Goal: Information Seeking & Learning: Learn about a topic

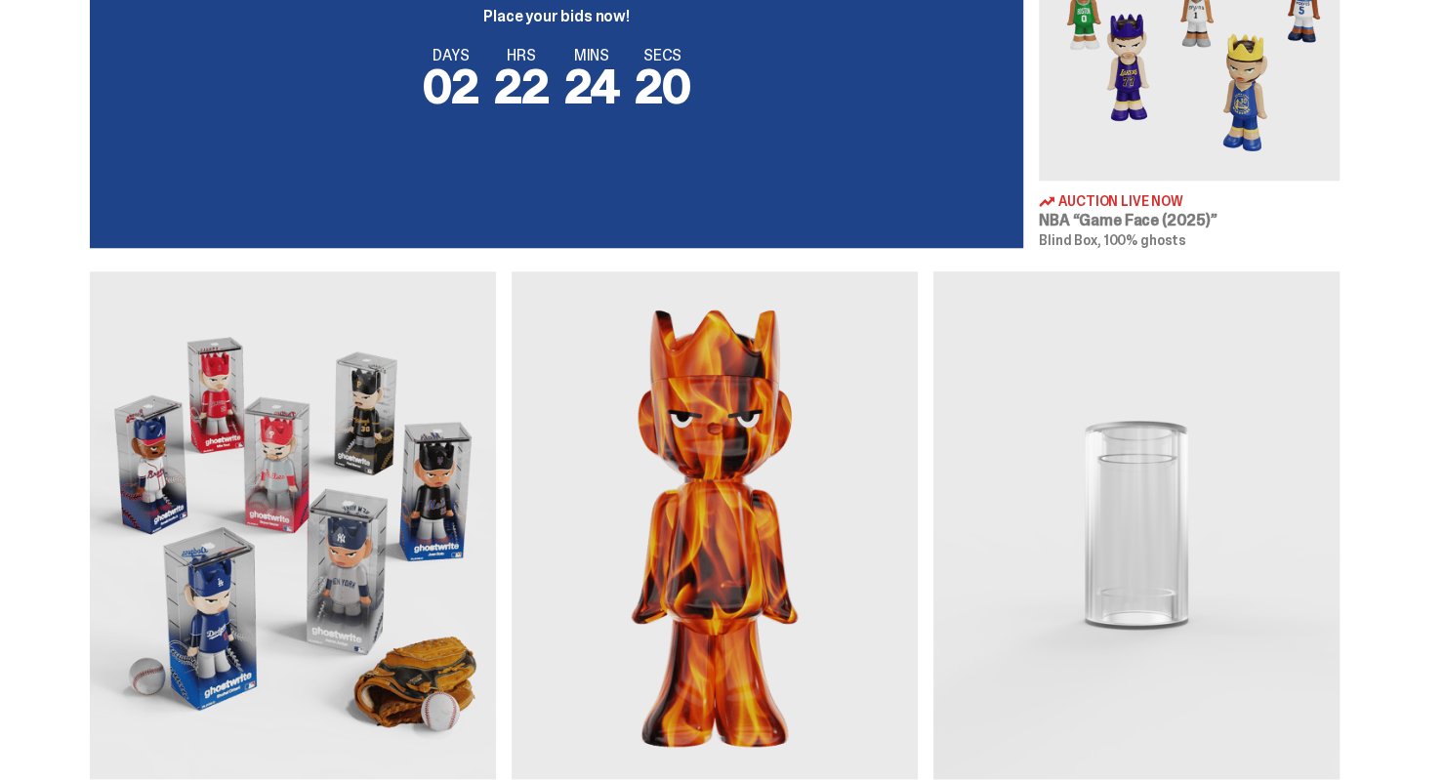
scroll to position [921, 0]
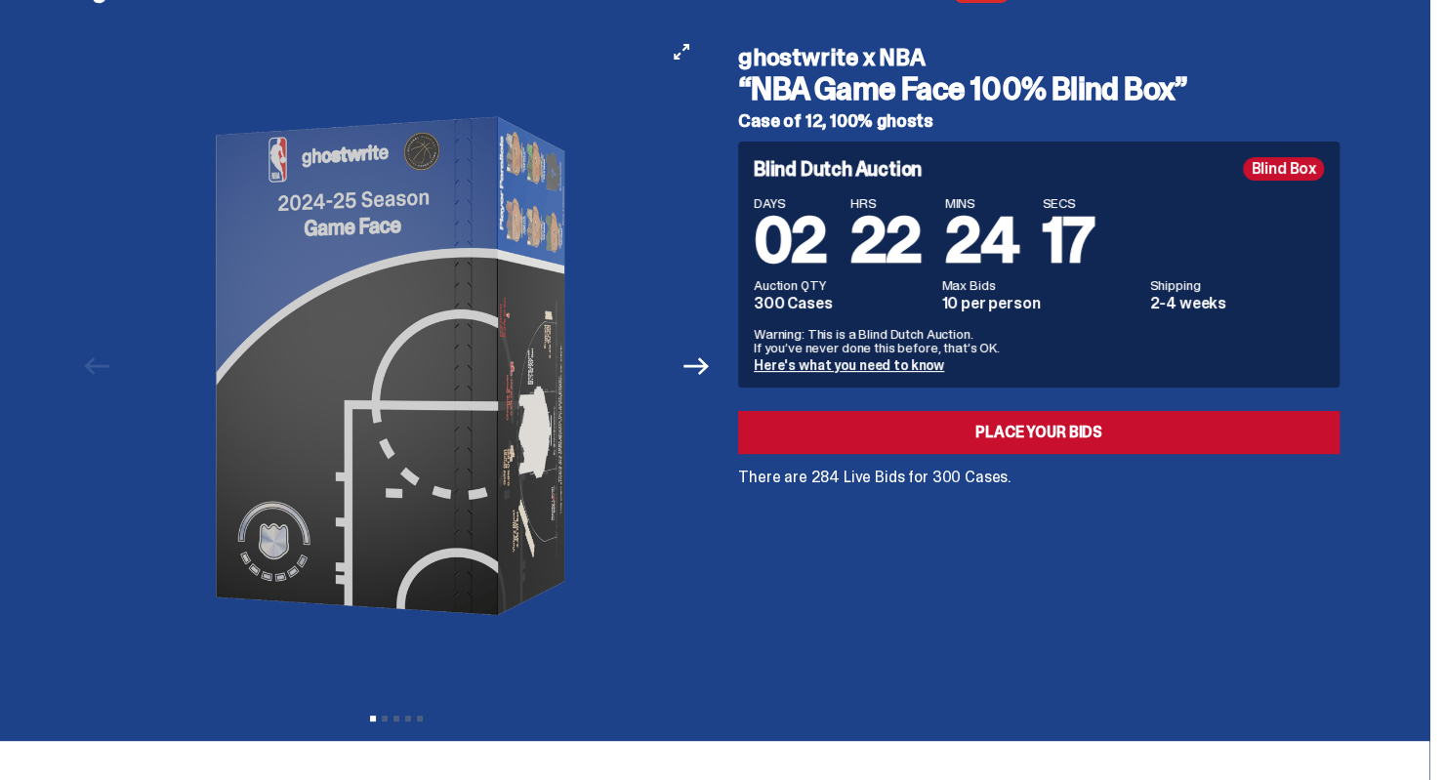
scroll to position [49, 0]
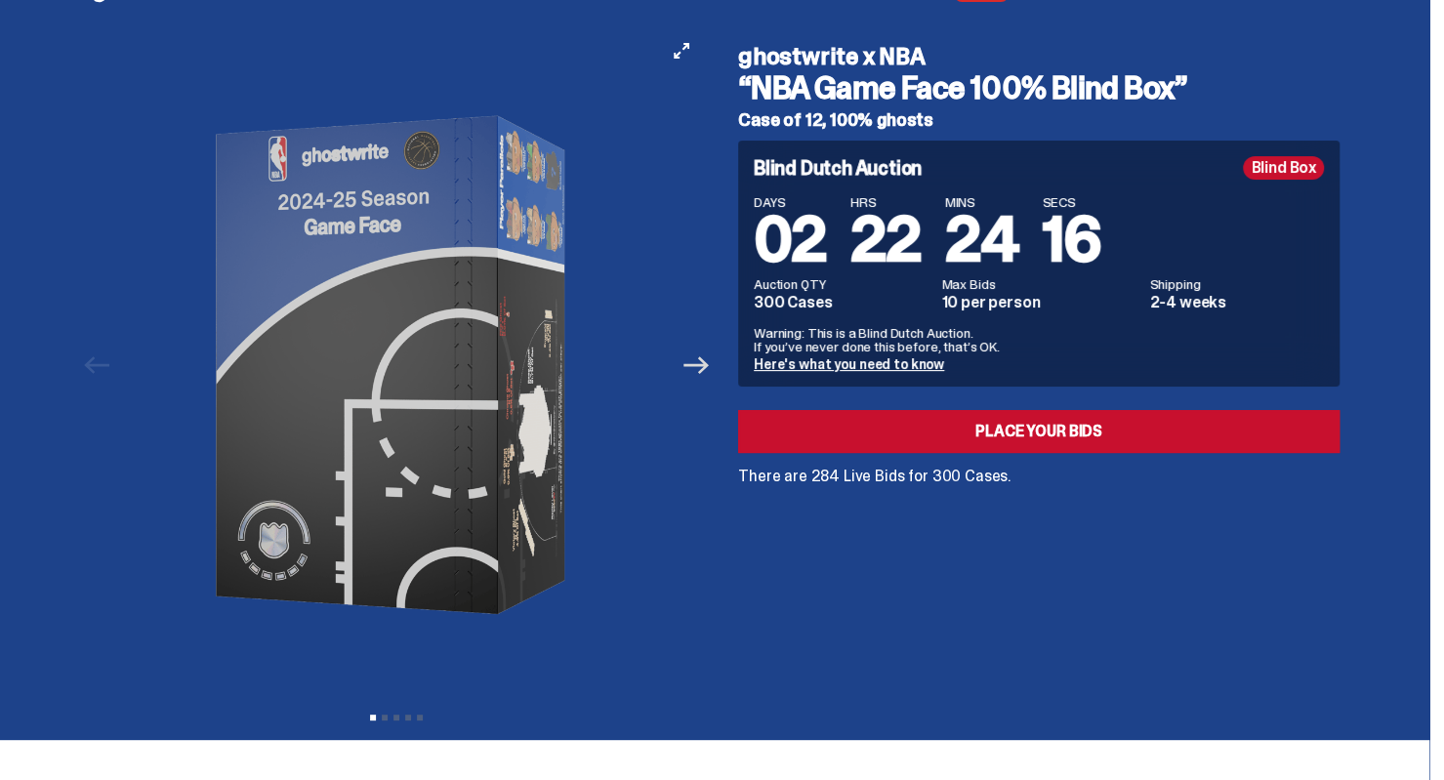
click at [705, 371] on icon "Next" at bounding box center [695, 364] width 25 height 25
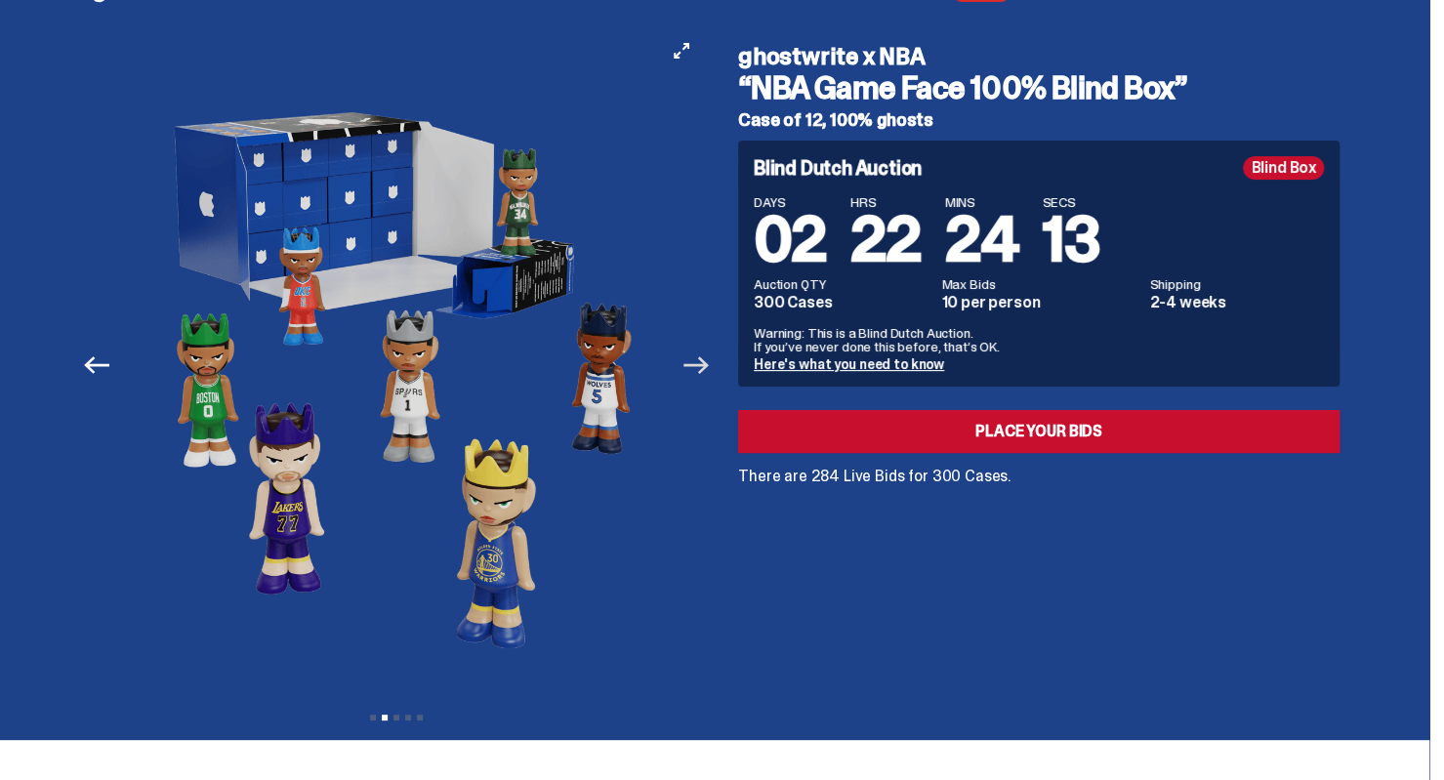
click at [703, 370] on icon "Next" at bounding box center [695, 364] width 25 height 25
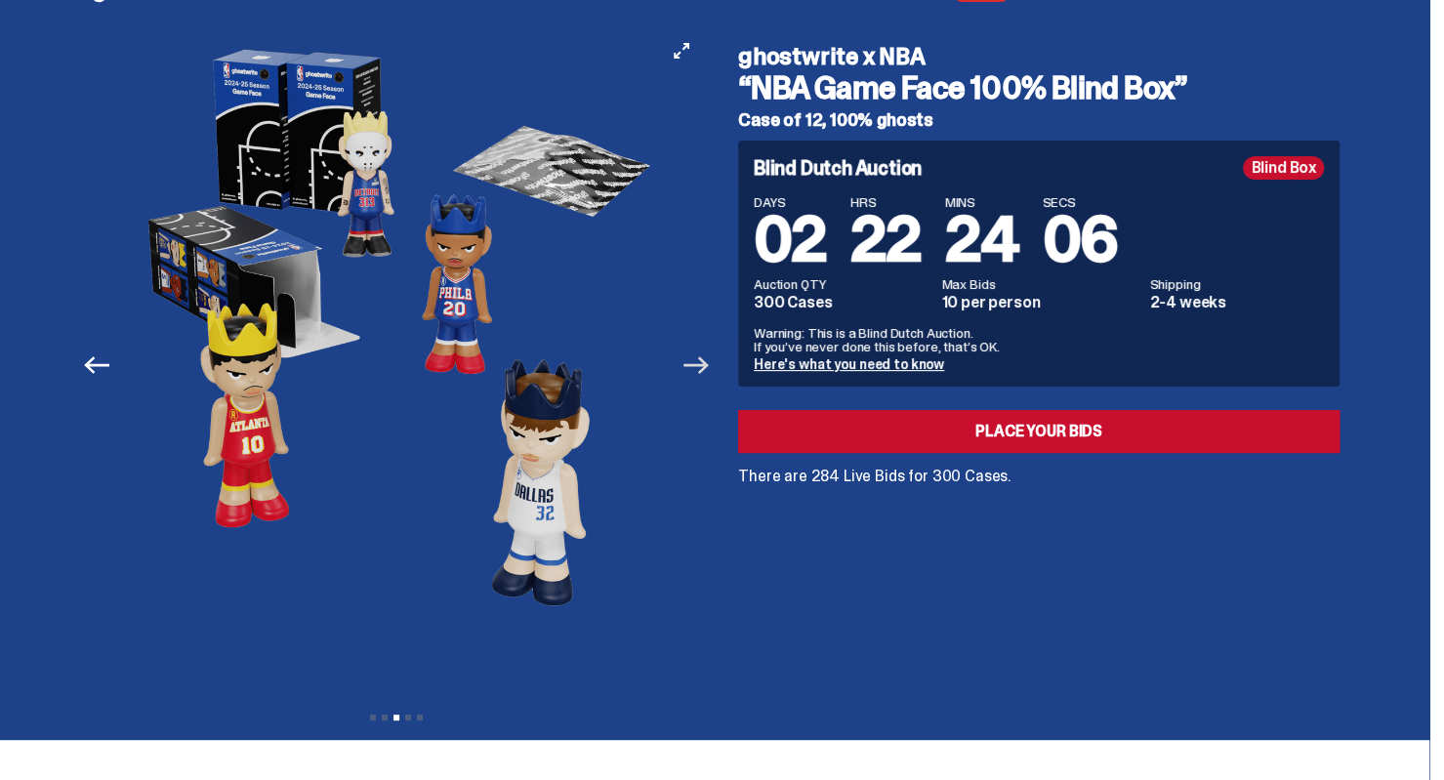
click at [703, 370] on icon "Next" at bounding box center [695, 364] width 25 height 25
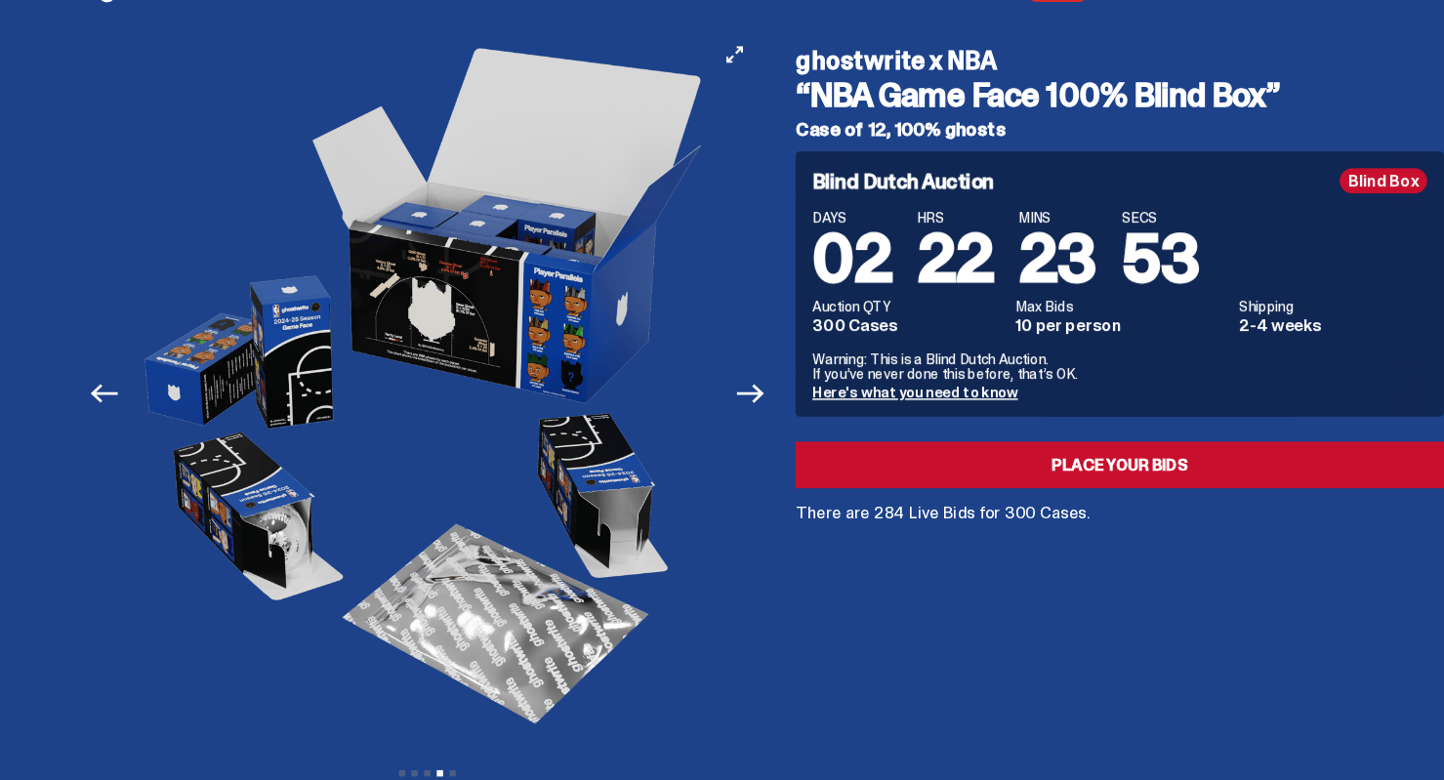
click at [515, 332] on img at bounding box center [396, 365] width 537 height 672
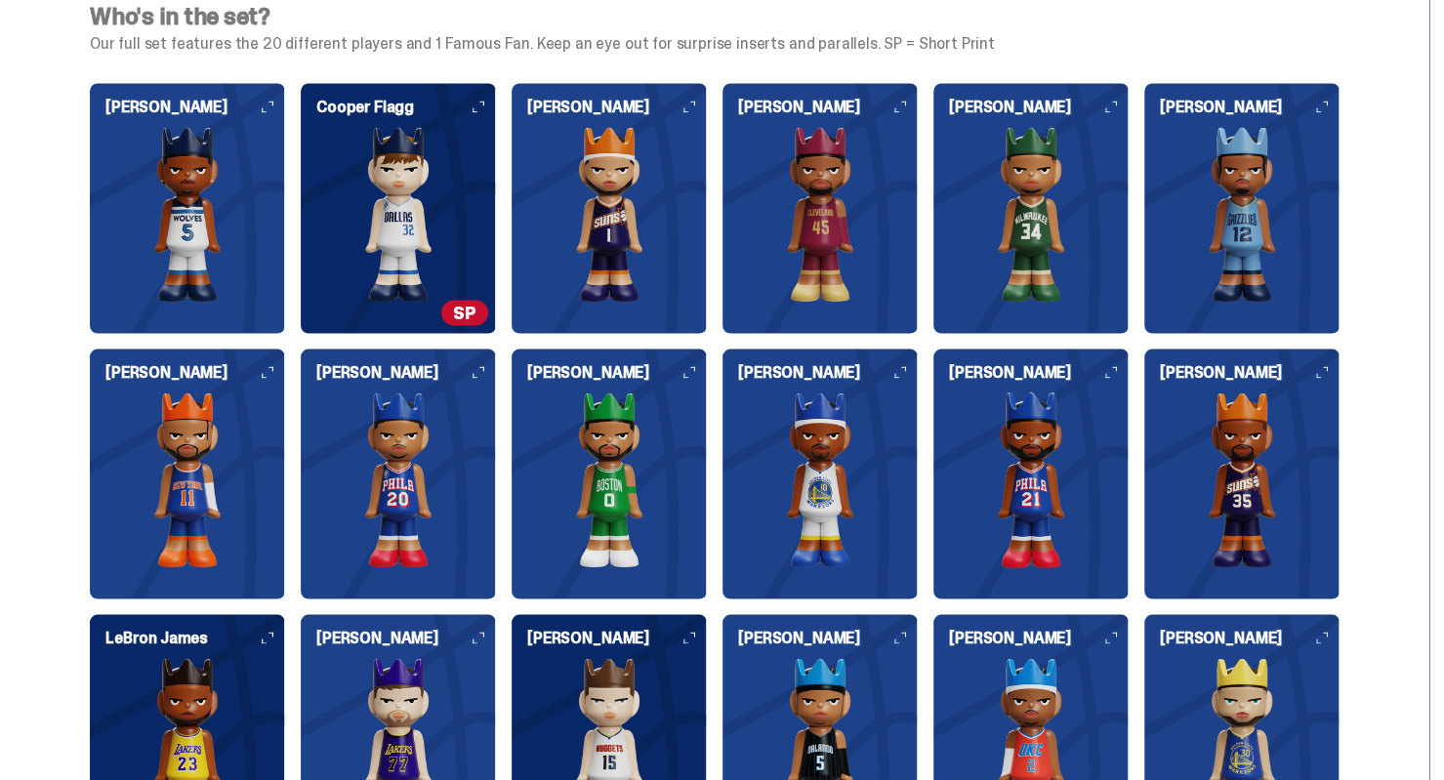
scroll to position [2064, 0]
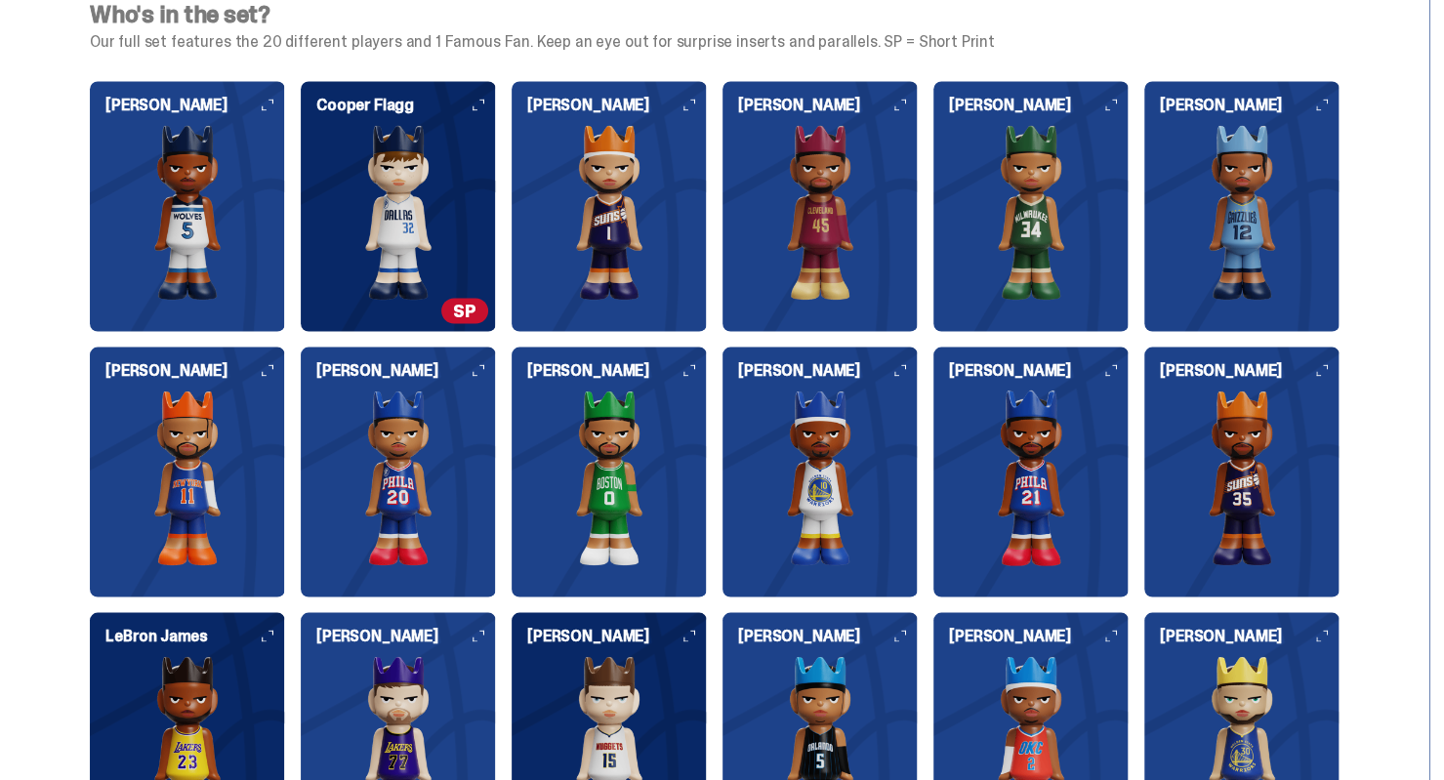
click at [480, 308] on span "SP" at bounding box center [464, 310] width 47 height 25
click at [485, 109] on h6 "Cooper Flagg" at bounding box center [406, 105] width 180 height 16
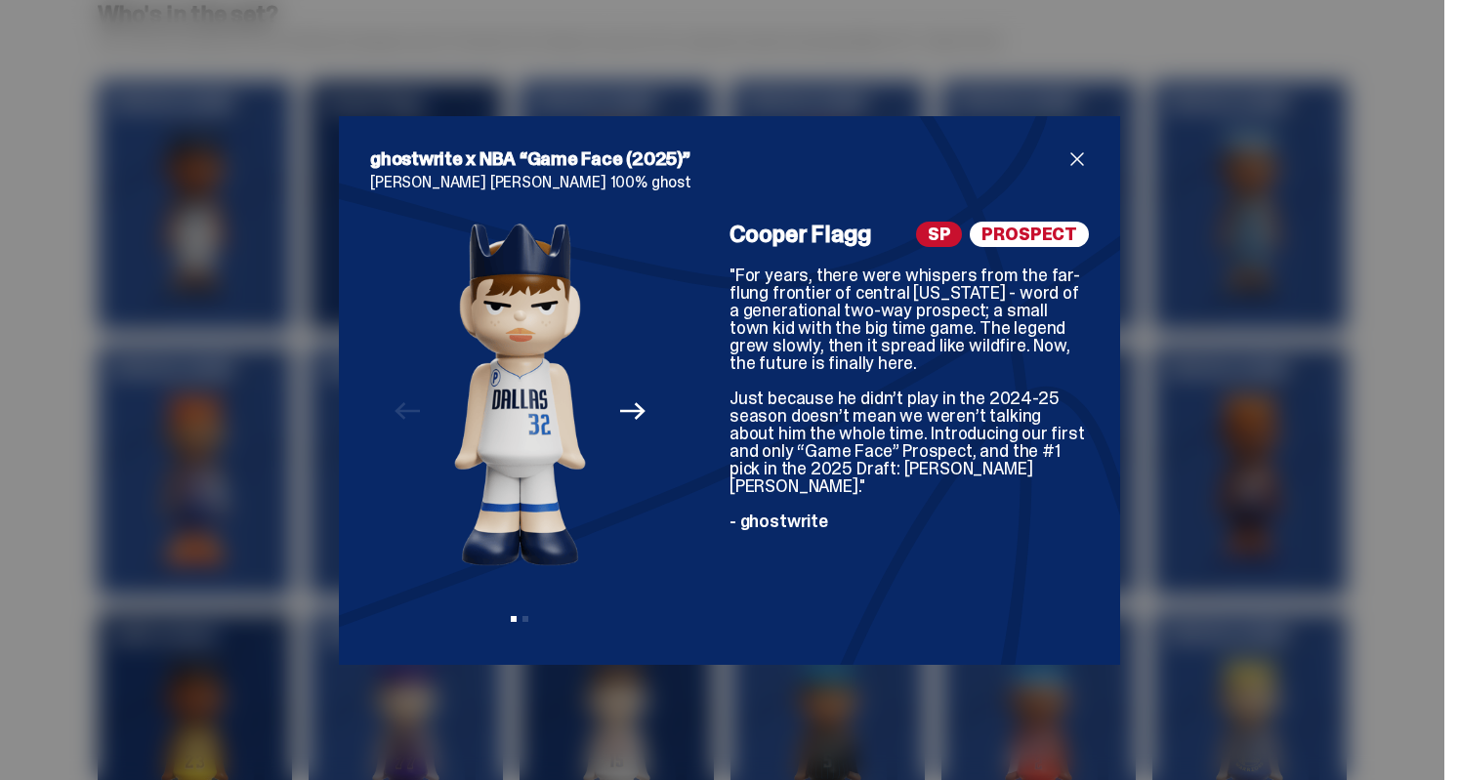
drag, startPoint x: 917, startPoint y: 234, endPoint x: 1055, endPoint y: 242, distance: 138.9
click at [1055, 242] on div "SP PROSPECT" at bounding box center [1002, 234] width 173 height 25
click at [1050, 243] on span "PROSPECT" at bounding box center [1028, 234] width 119 height 25
click at [1066, 151] on span "close" at bounding box center [1076, 158] width 23 height 23
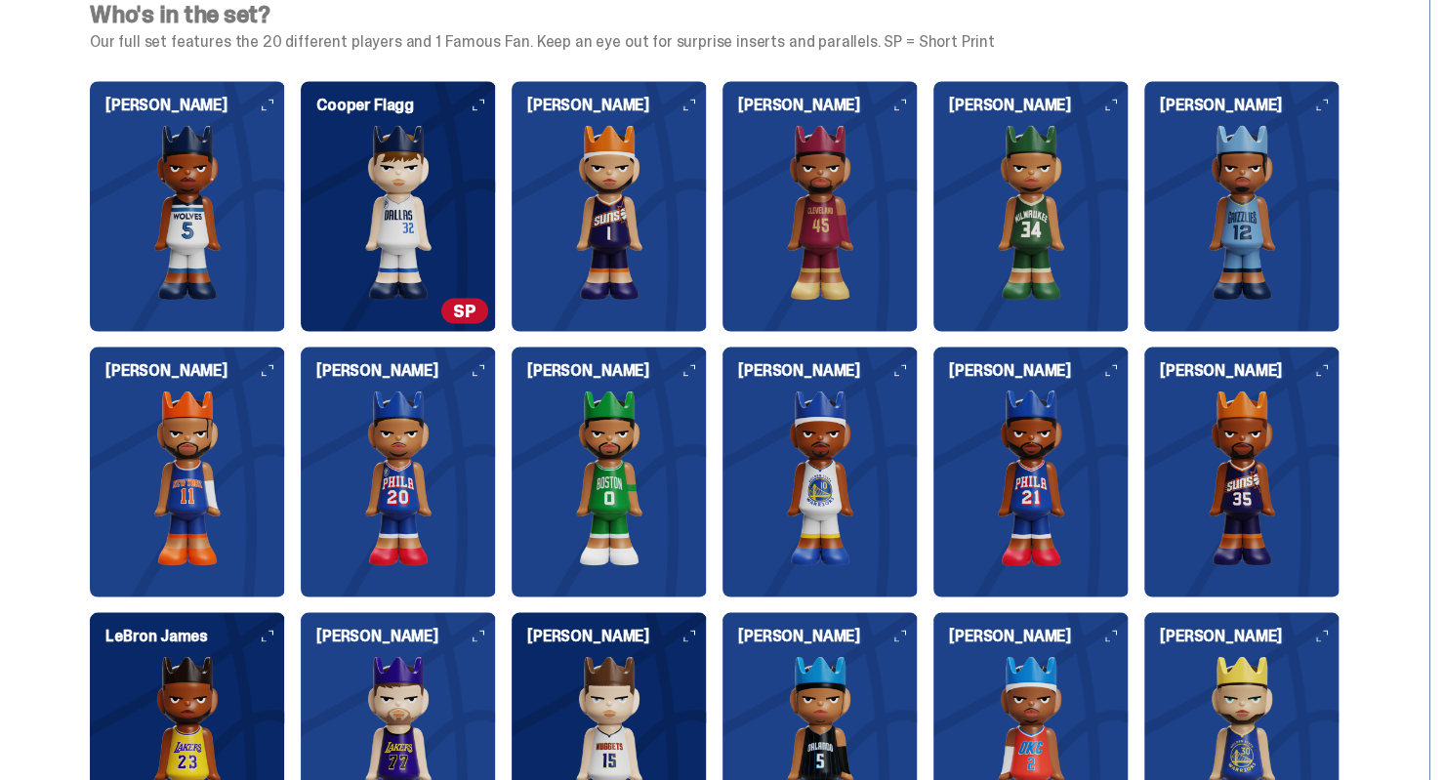
click at [277, 92] on div "[PERSON_NAME]" at bounding box center [187, 206] width 195 height 250
click at [273, 104] on icon at bounding box center [268, 105] width 12 height 12
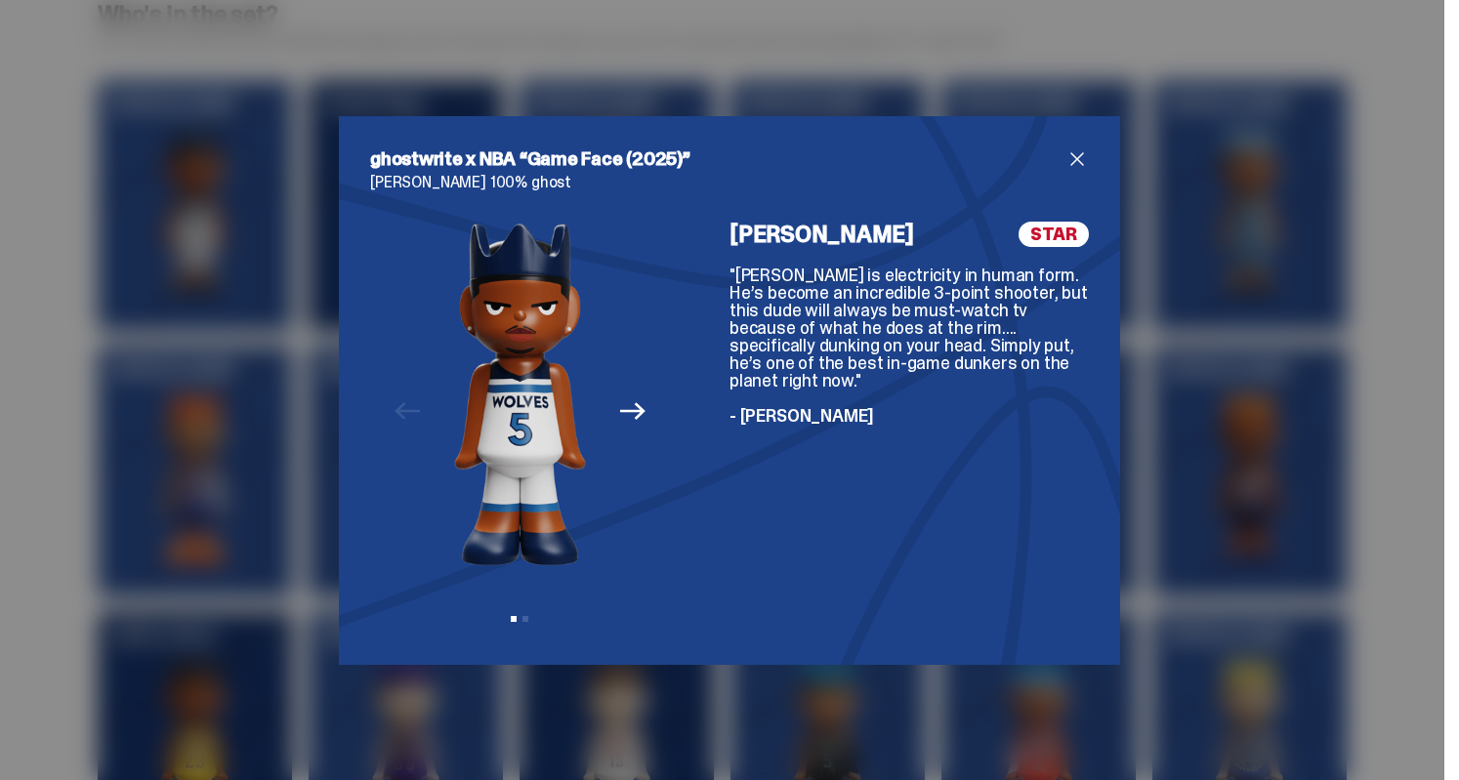
click at [621, 415] on icon "Next" at bounding box center [632, 410] width 25 height 25
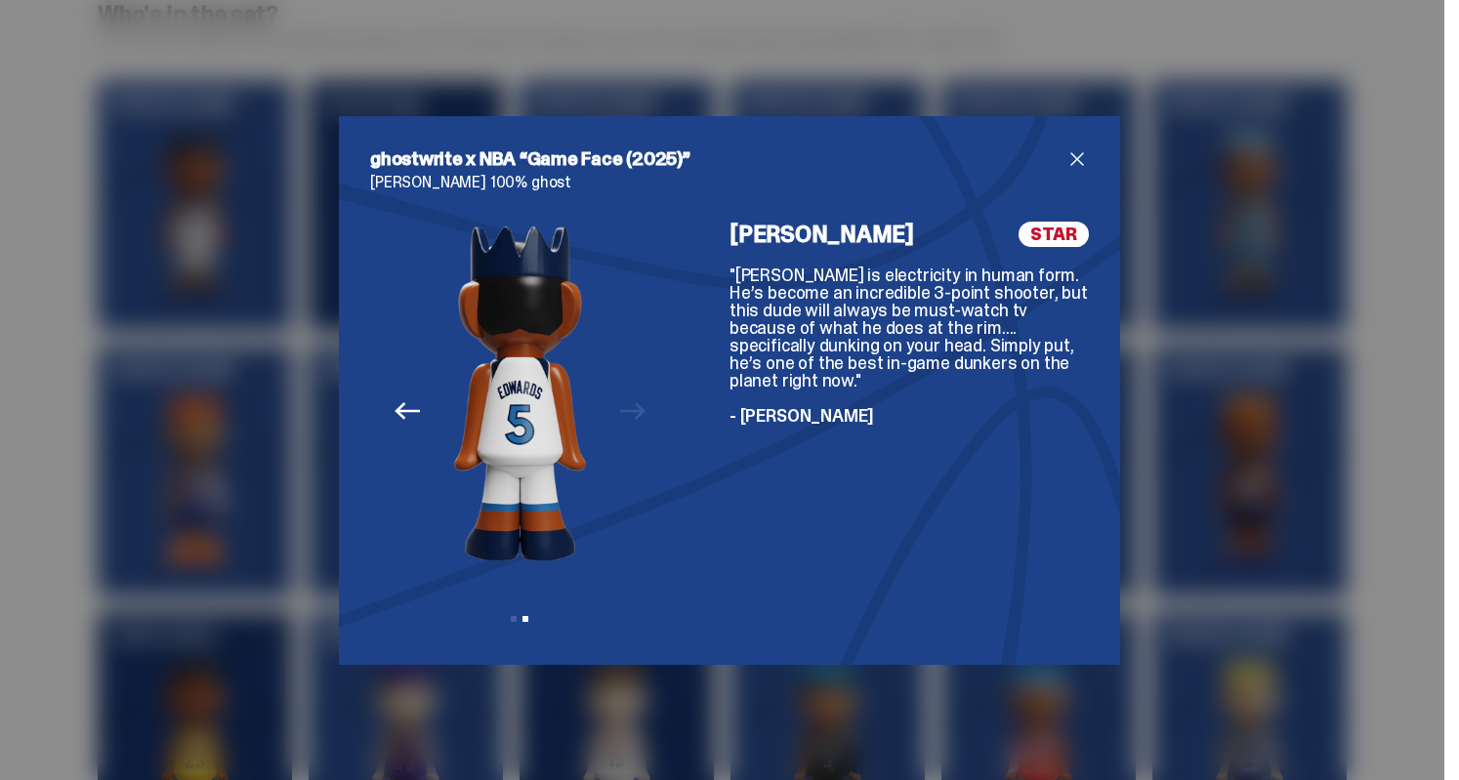
click at [621, 409] on div "Previous Next View slide 1 View slide 2" at bounding box center [520, 428] width 300 height 412
click at [400, 415] on icon "Previous" at bounding box center [406, 410] width 25 height 25
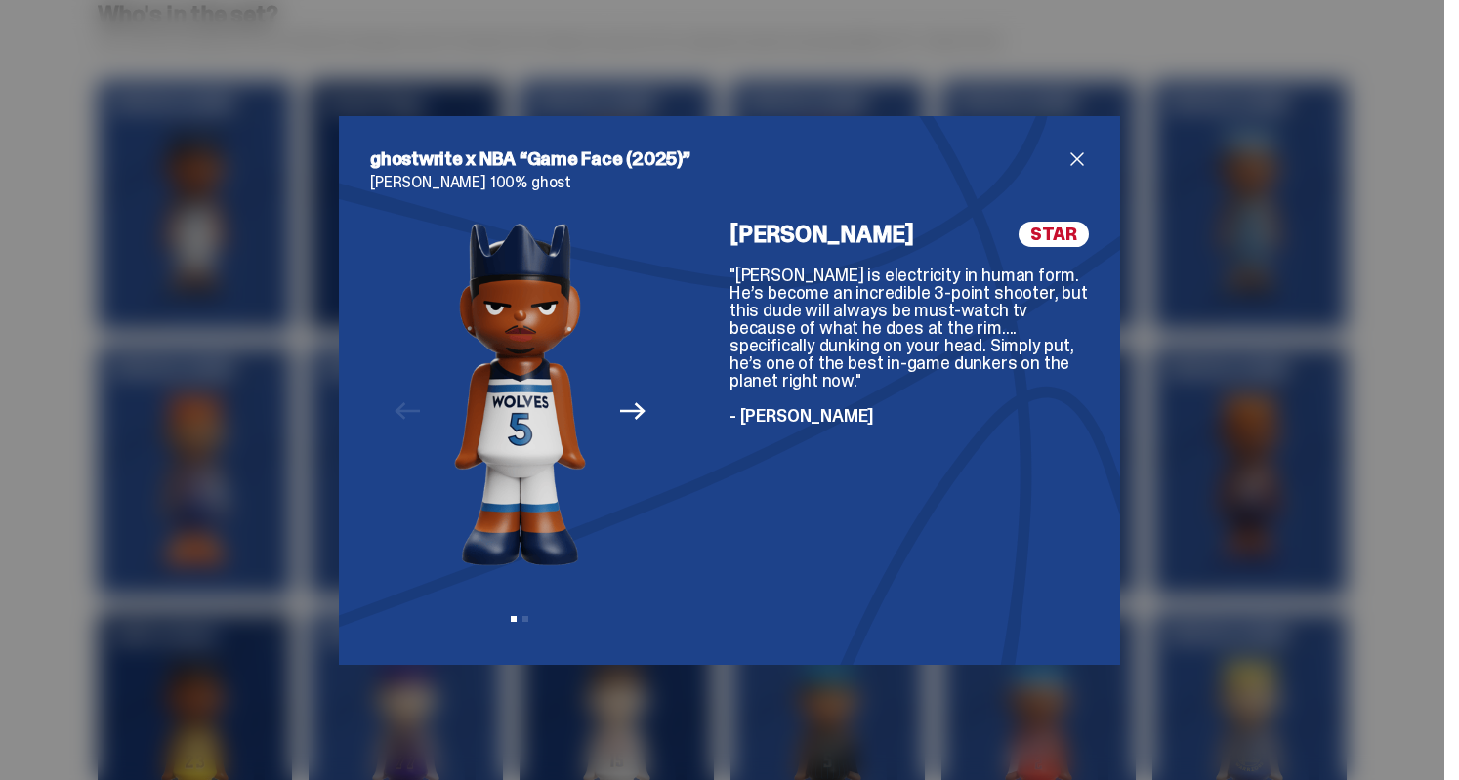
click at [1065, 159] on span "close" at bounding box center [1076, 158] width 23 height 23
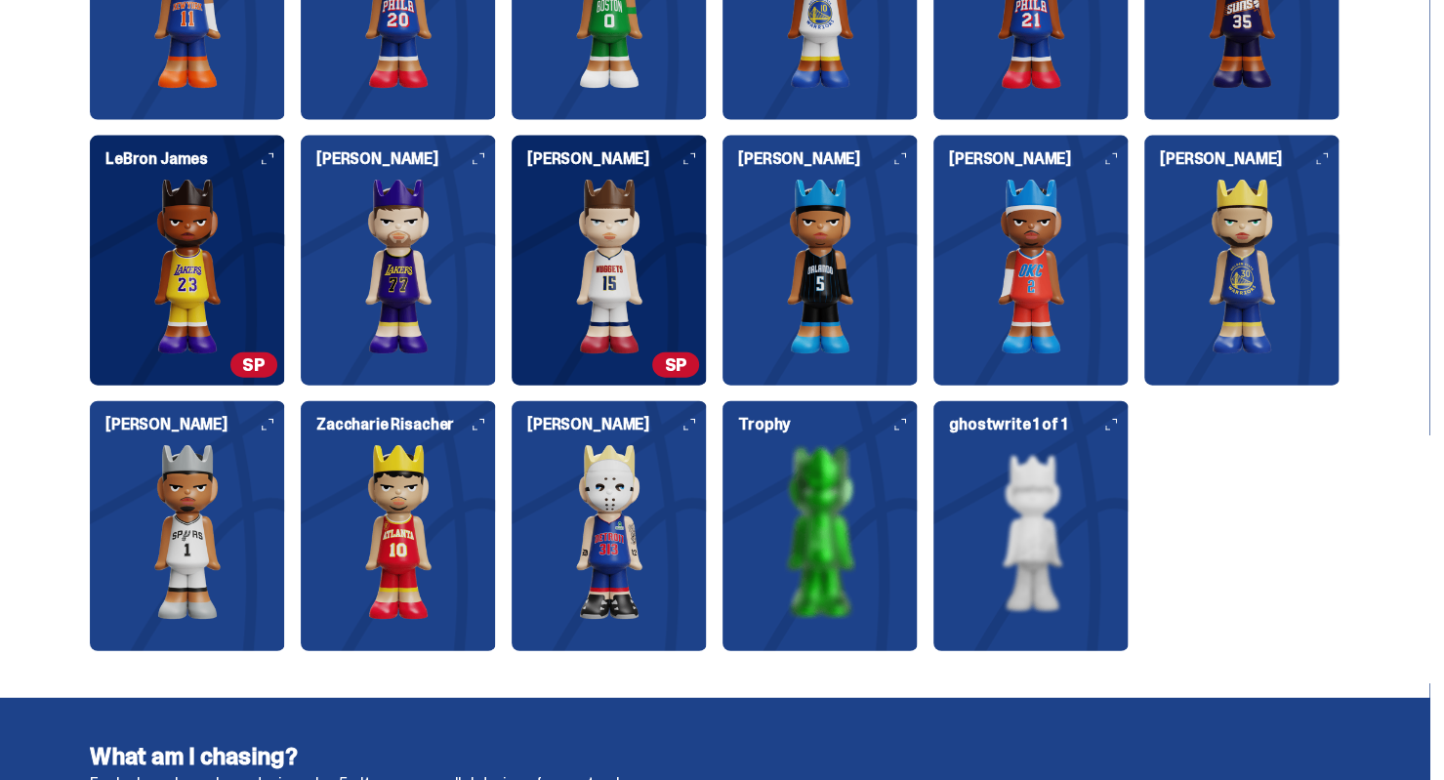
scroll to position [2538, 0]
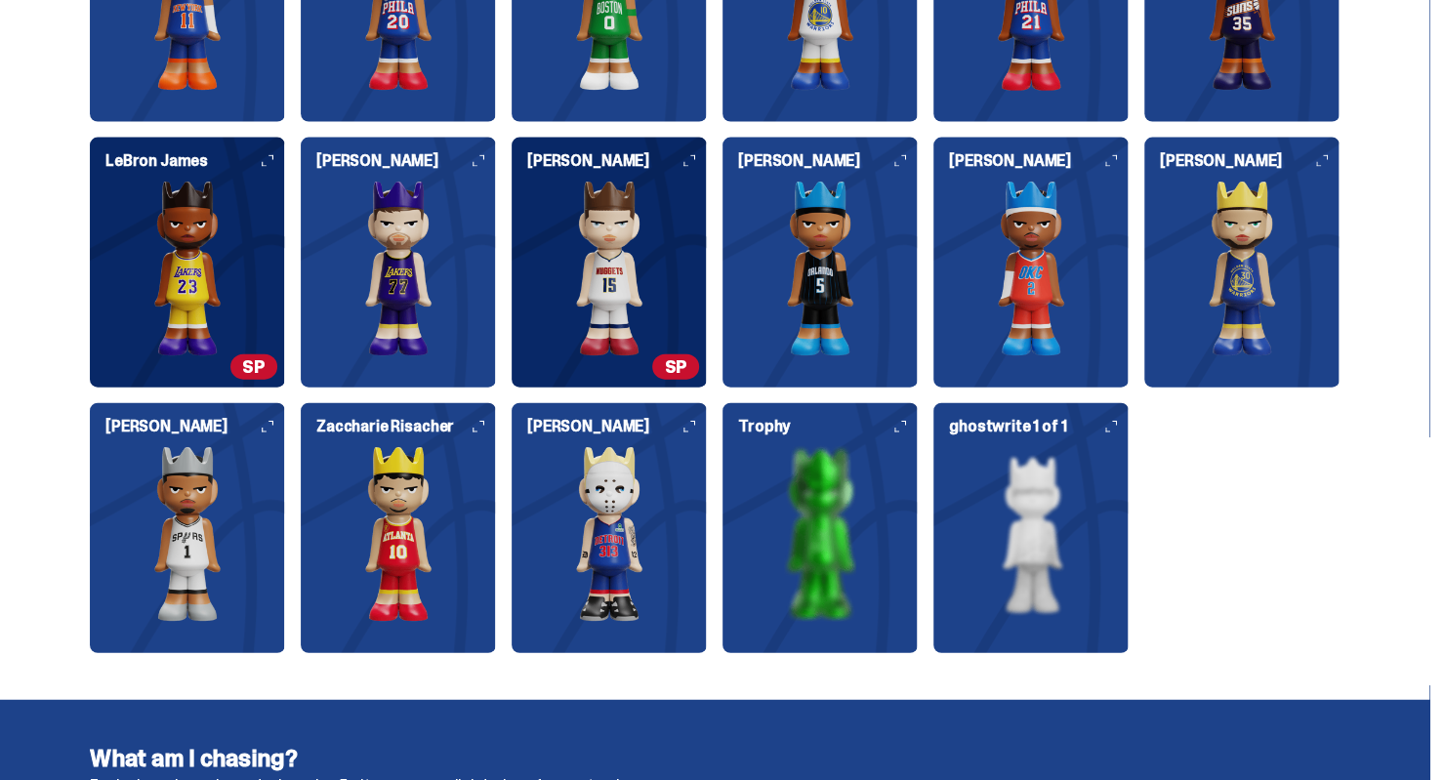
click at [904, 421] on icon at bounding box center [900, 427] width 12 height 12
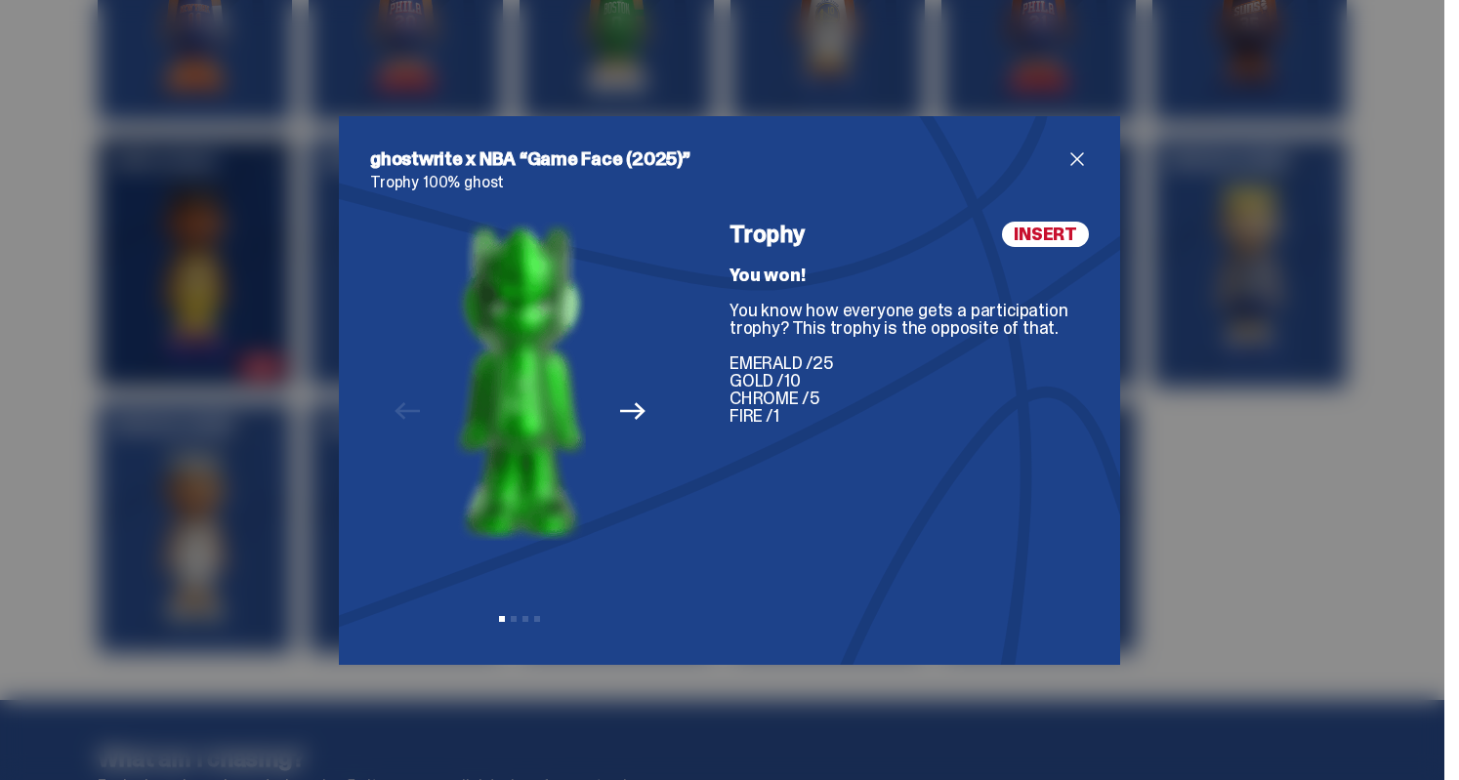
click at [1072, 153] on span "close" at bounding box center [1076, 158] width 23 height 23
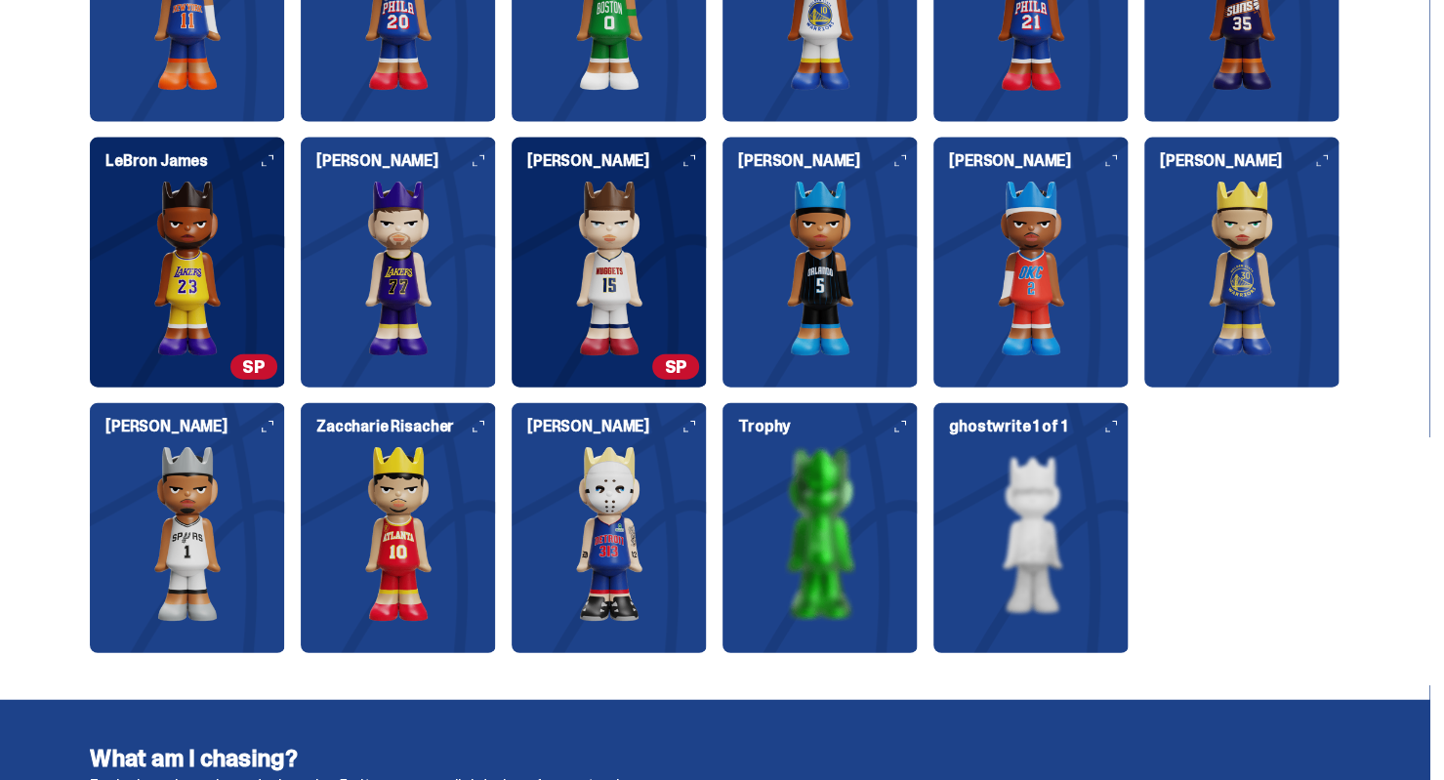
click at [1111, 432] on h6 "ghostwrite 1 of 1" at bounding box center [1039, 427] width 180 height 16
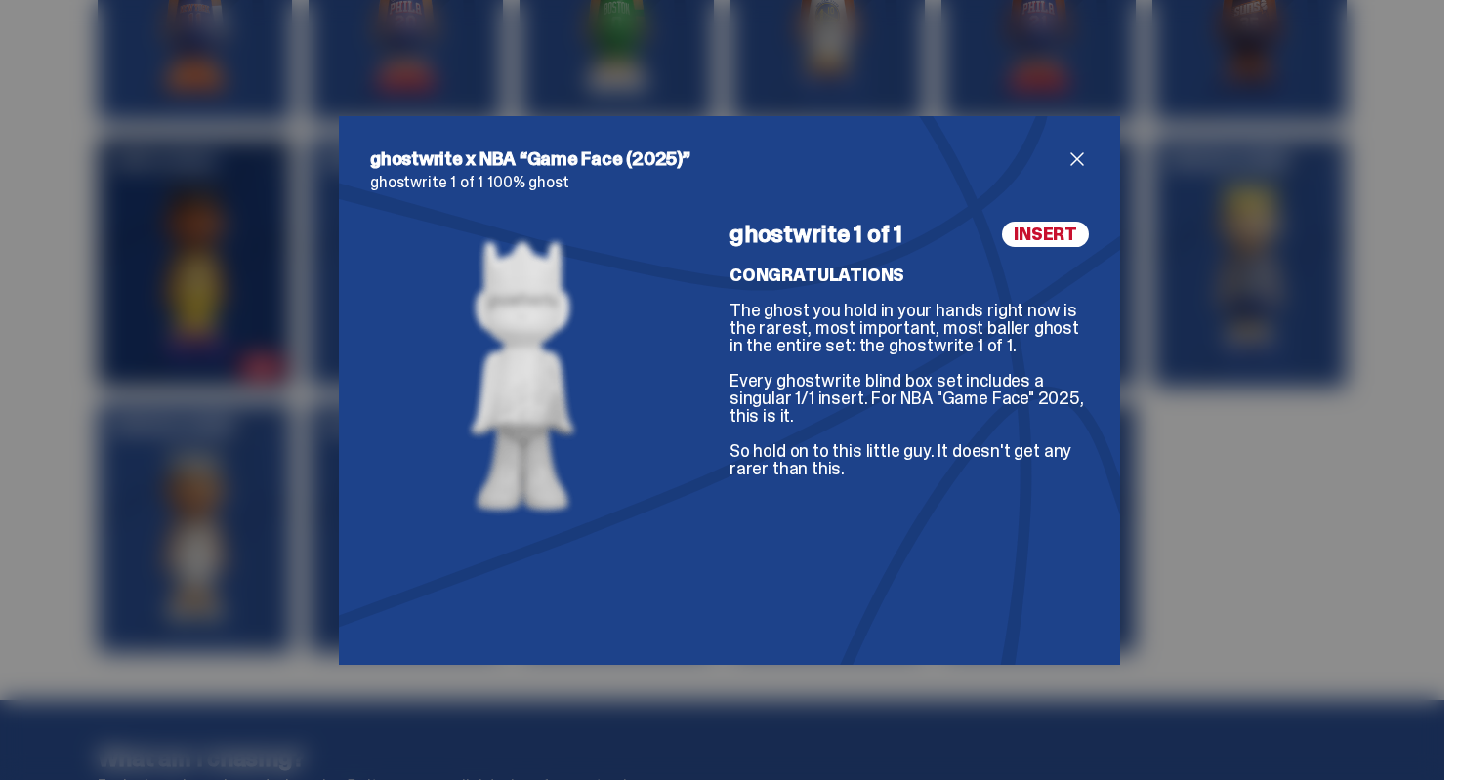
click at [1068, 160] on span "close" at bounding box center [1076, 158] width 23 height 23
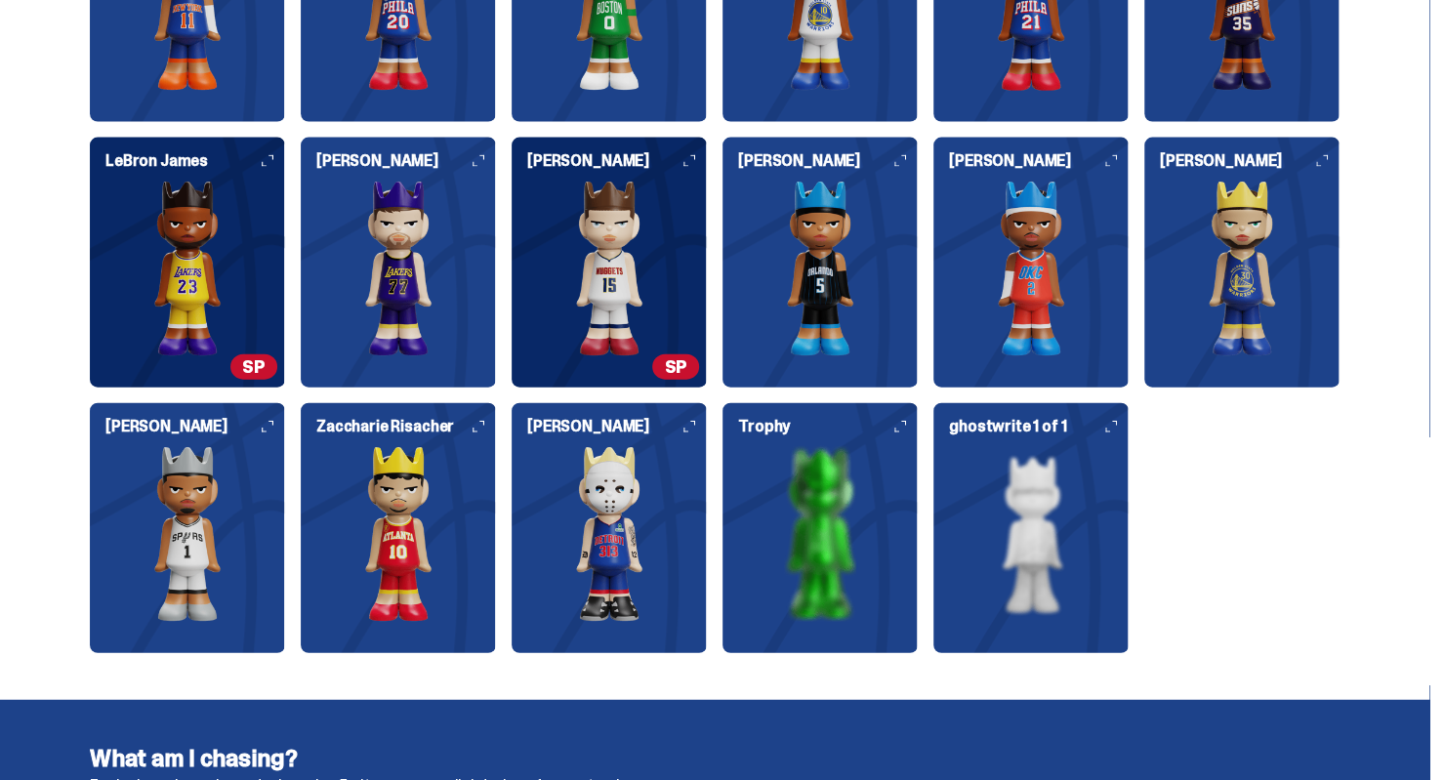
click at [695, 422] on icon at bounding box center [689, 427] width 12 height 12
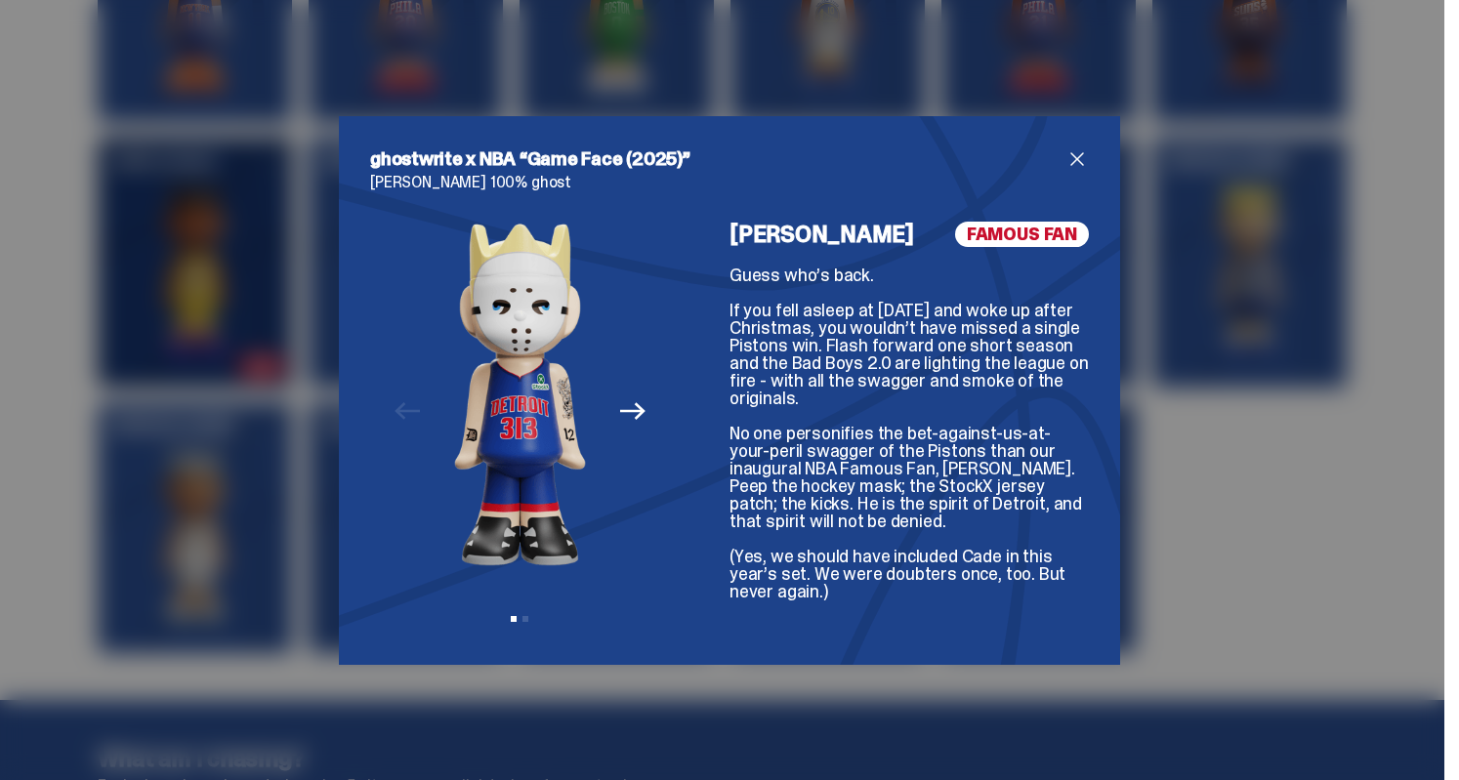
click at [623, 413] on icon "Next" at bounding box center [632, 410] width 25 height 25
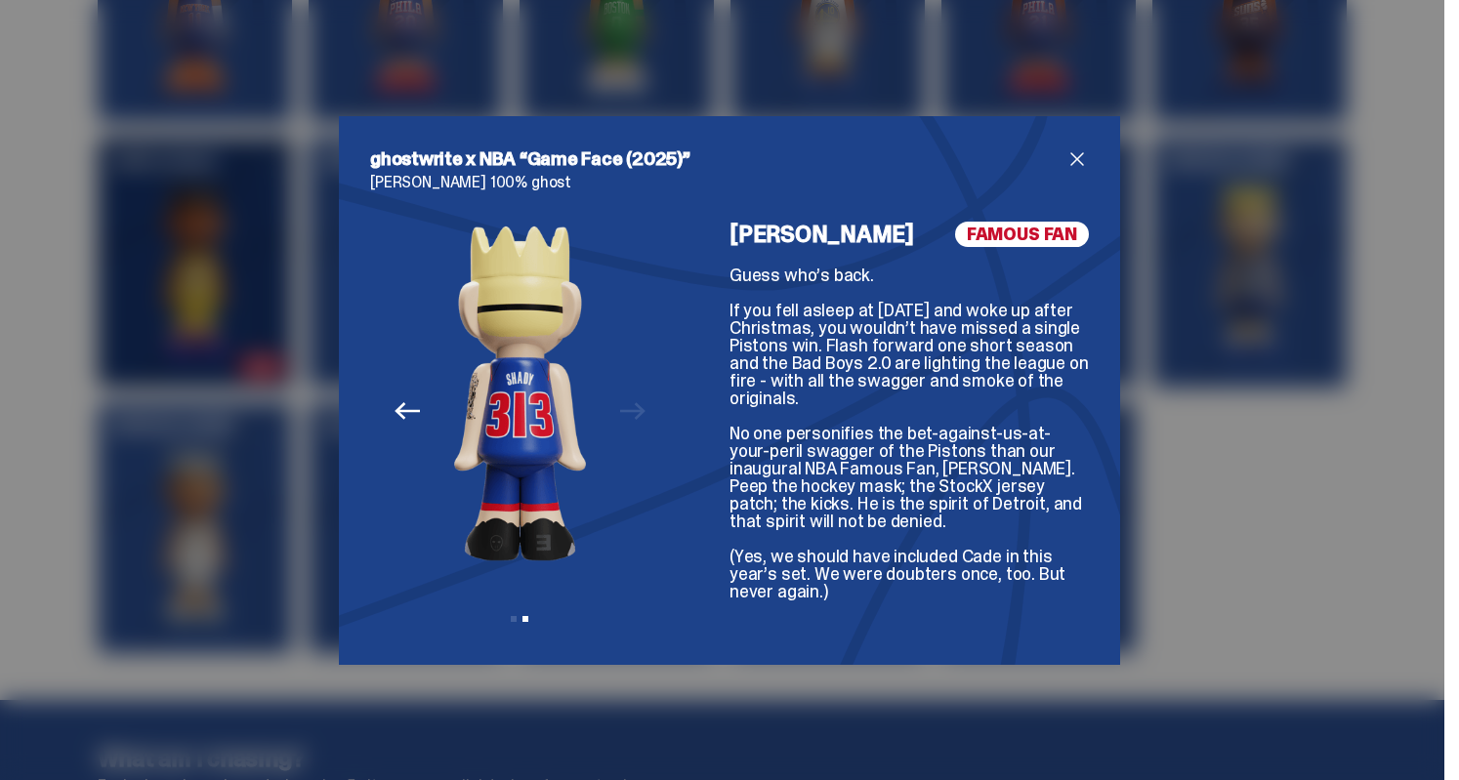
click at [395, 415] on icon "Previous" at bounding box center [406, 410] width 25 height 25
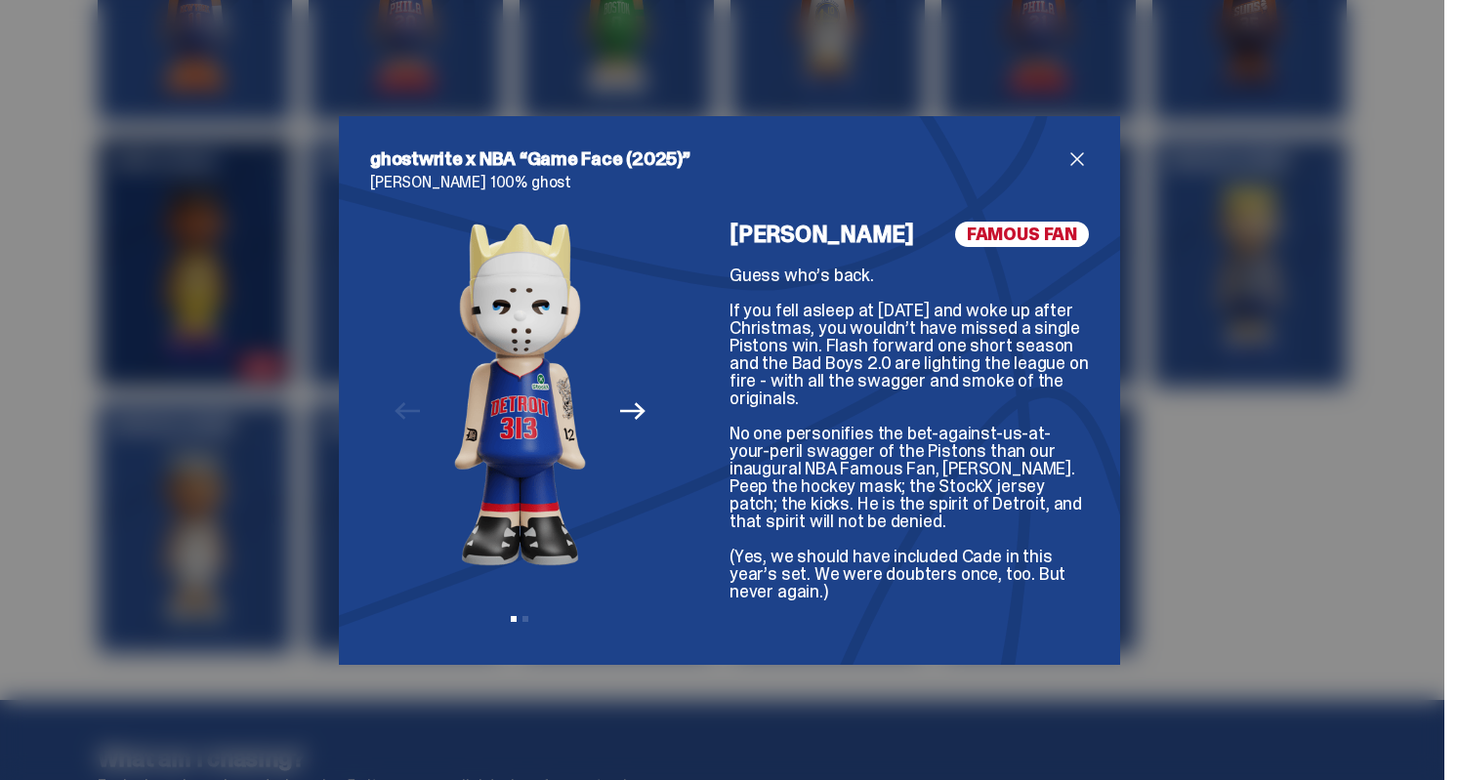
click at [1066, 159] on span "close" at bounding box center [1076, 158] width 23 height 23
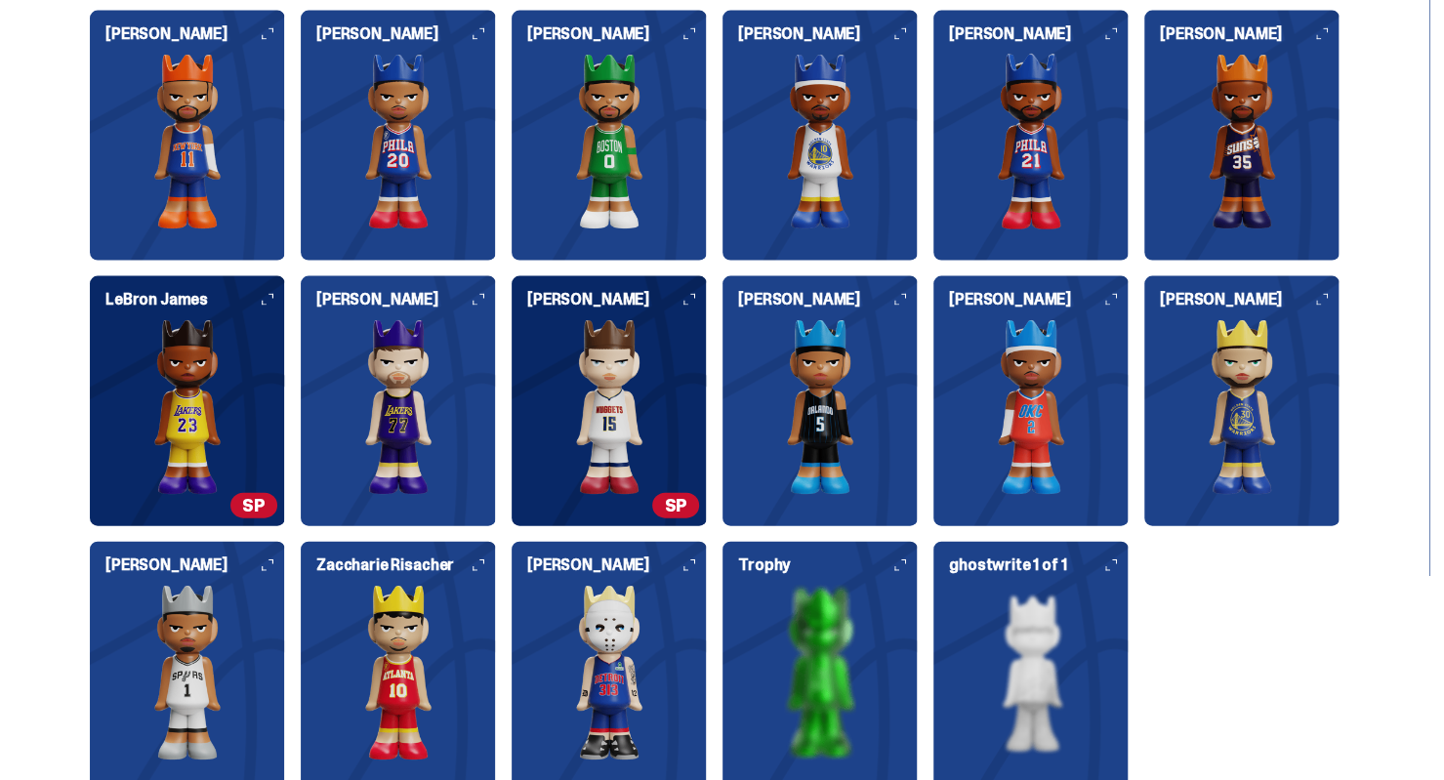
scroll to position [2394, 0]
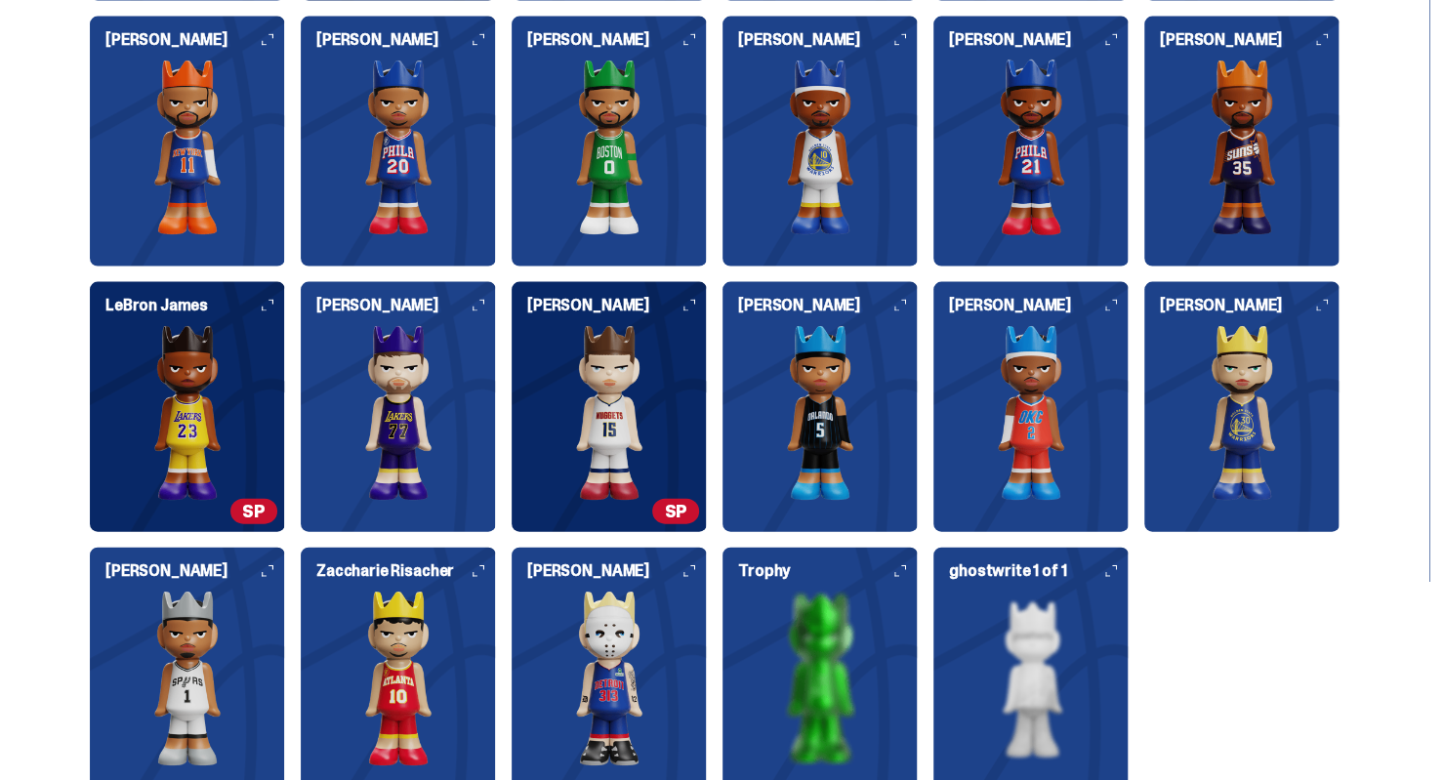
click at [270, 302] on icon at bounding box center [268, 306] width 12 height 12
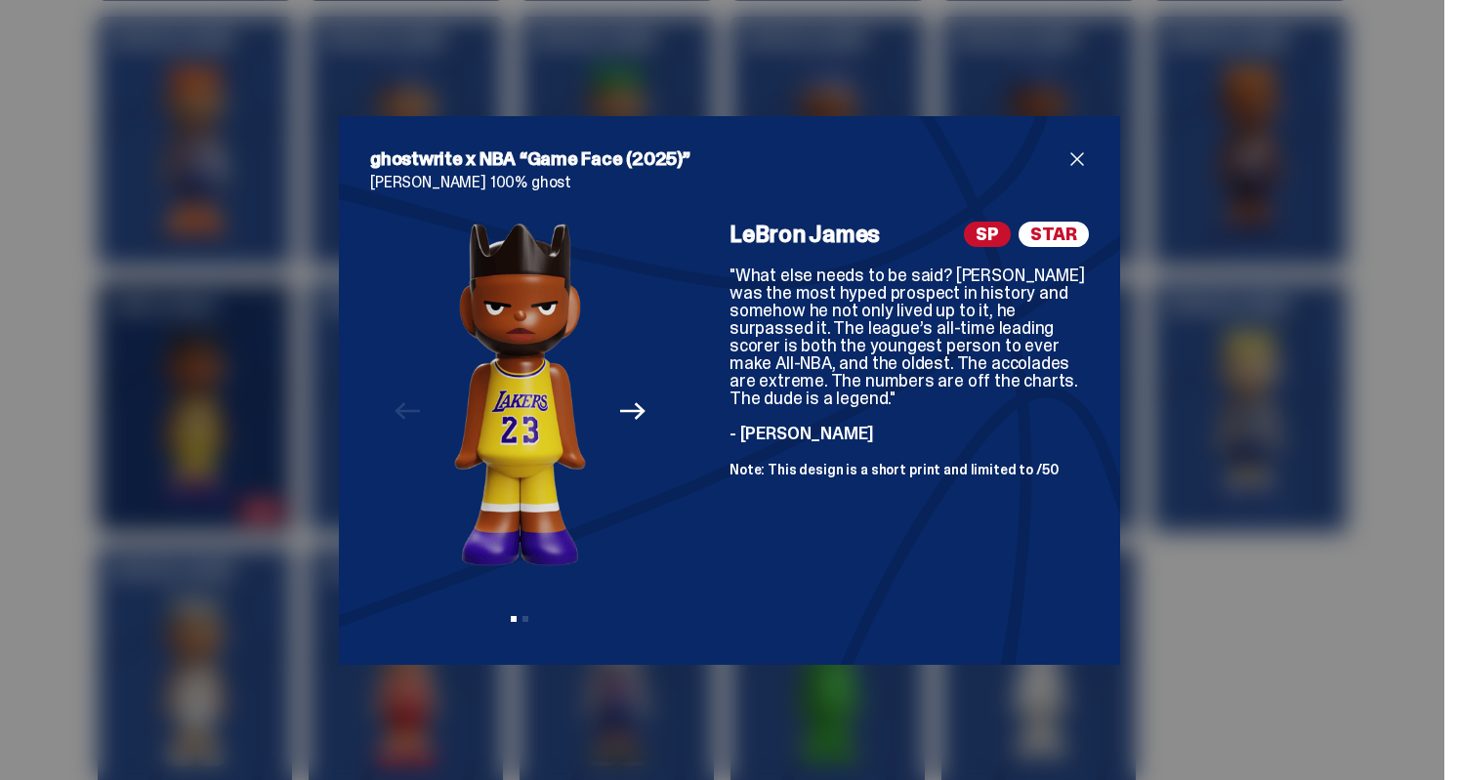
click at [1073, 156] on span "close" at bounding box center [1076, 158] width 23 height 23
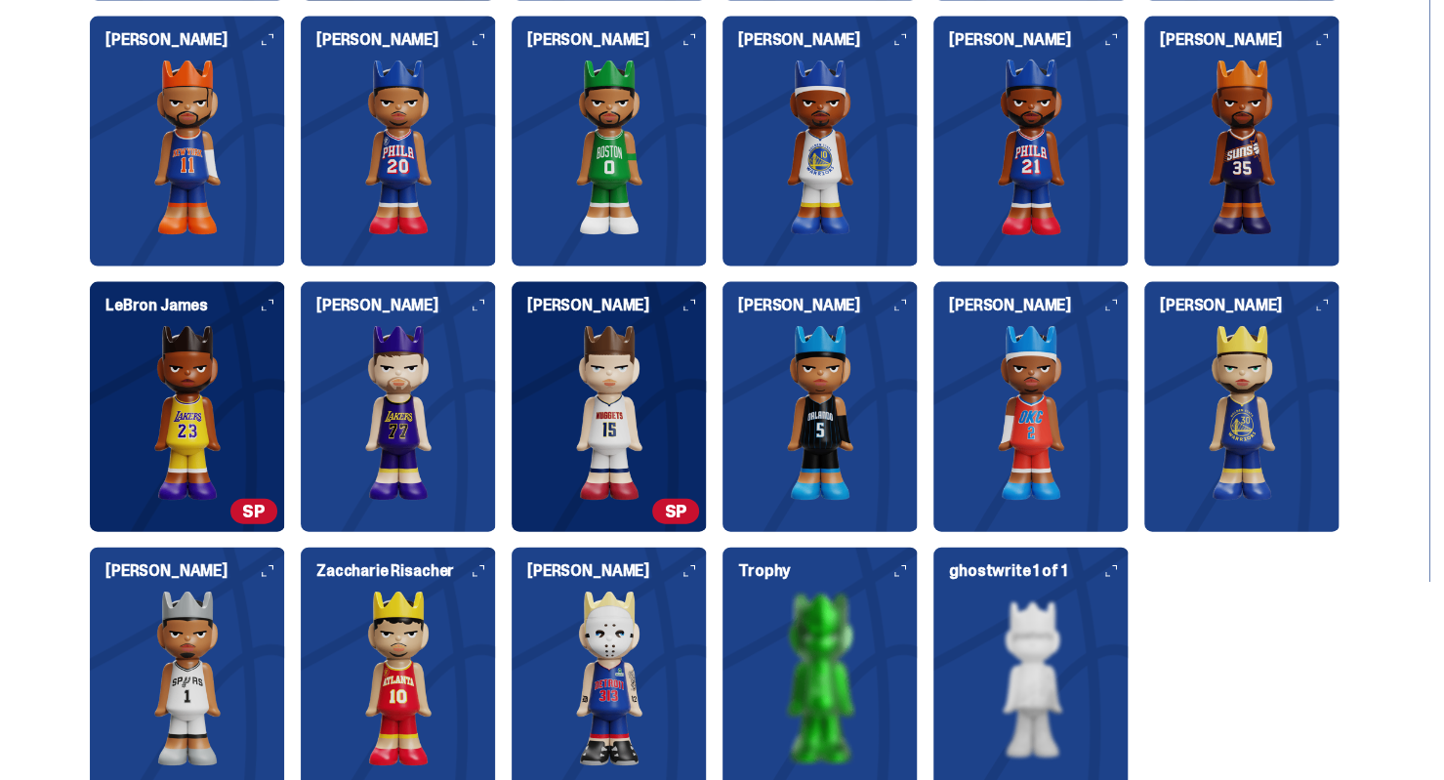
click at [695, 309] on icon at bounding box center [689, 306] width 12 height 12
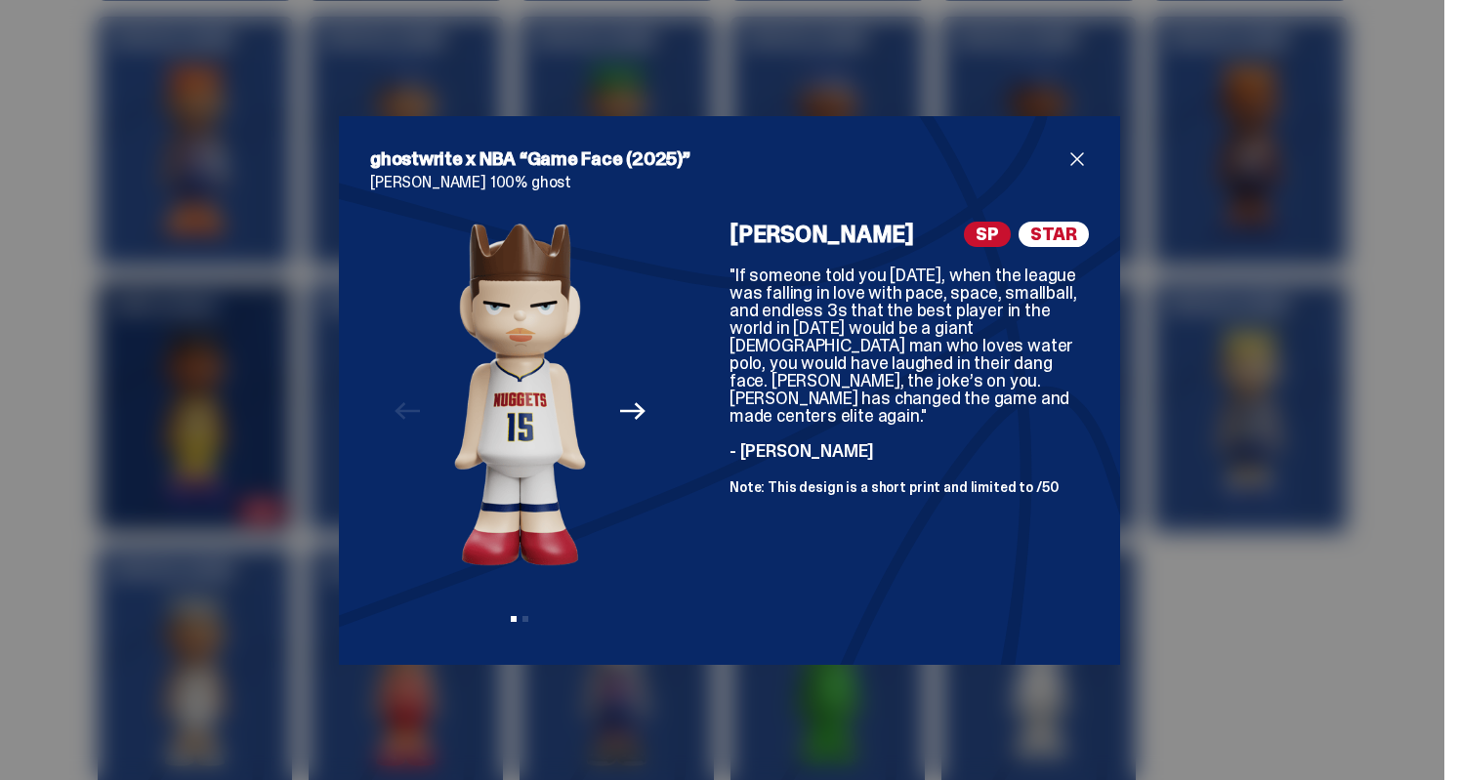
click at [1065, 157] on span "close" at bounding box center [1076, 158] width 23 height 23
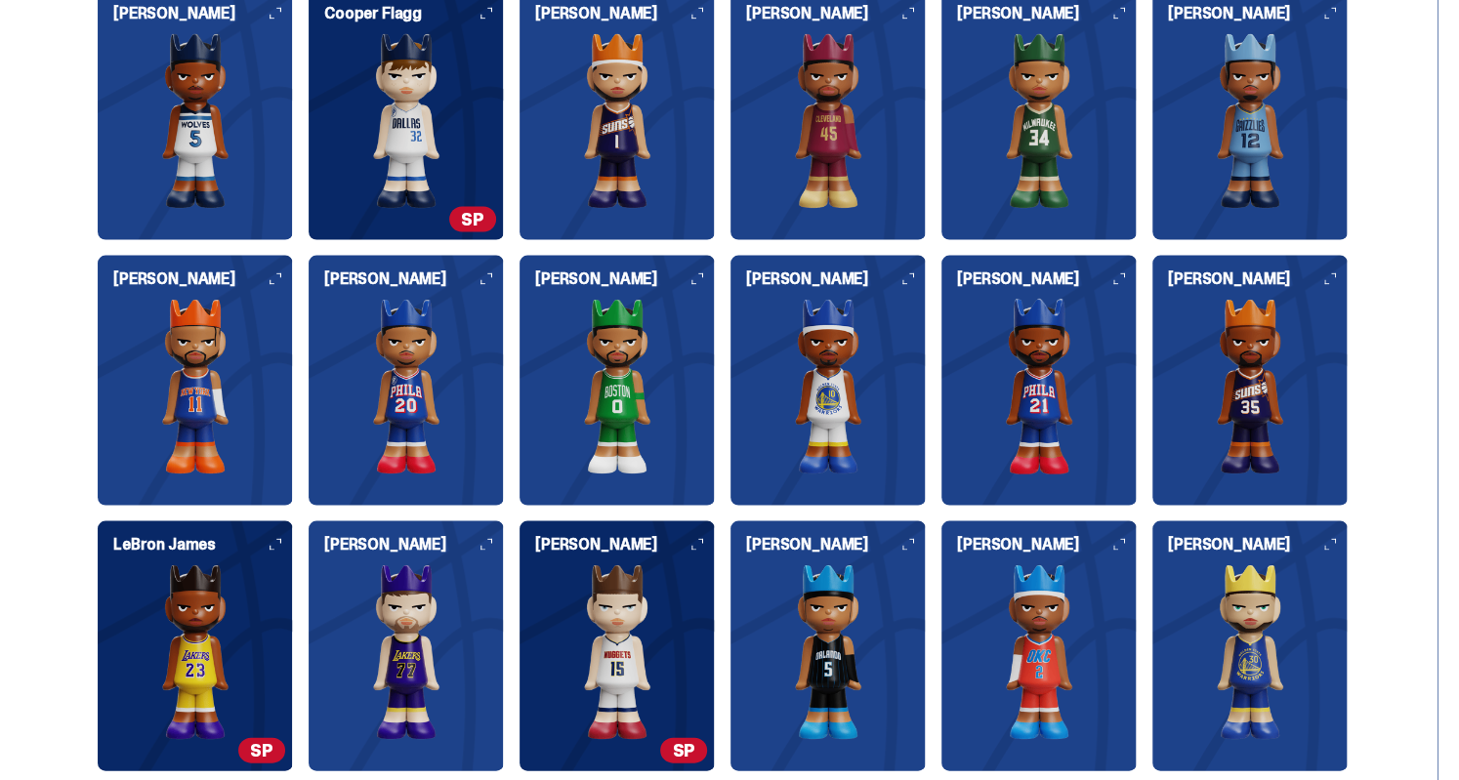
scroll to position [2021, 0]
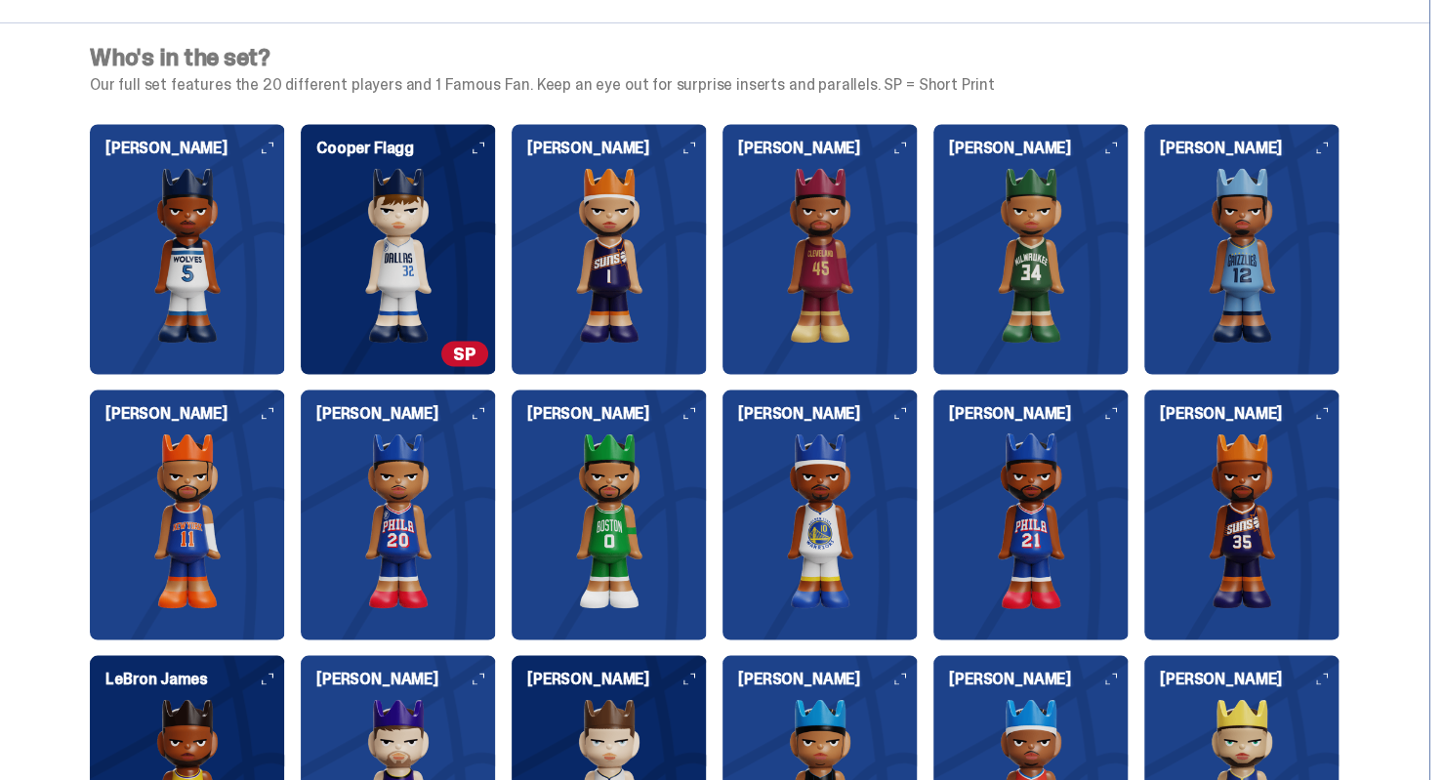
click at [480, 408] on icon at bounding box center [479, 413] width 12 height 12
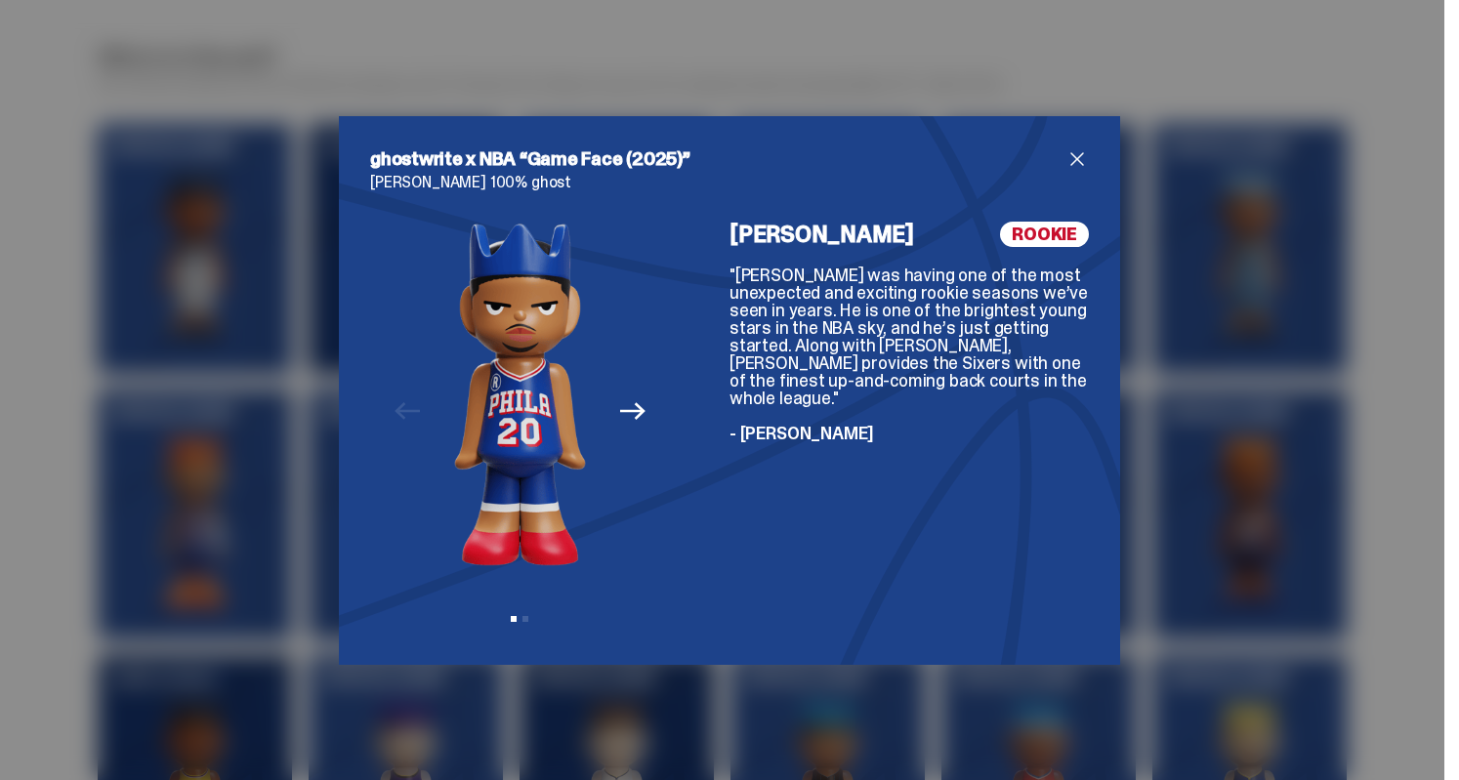
click at [1073, 157] on span "close" at bounding box center [1076, 158] width 23 height 23
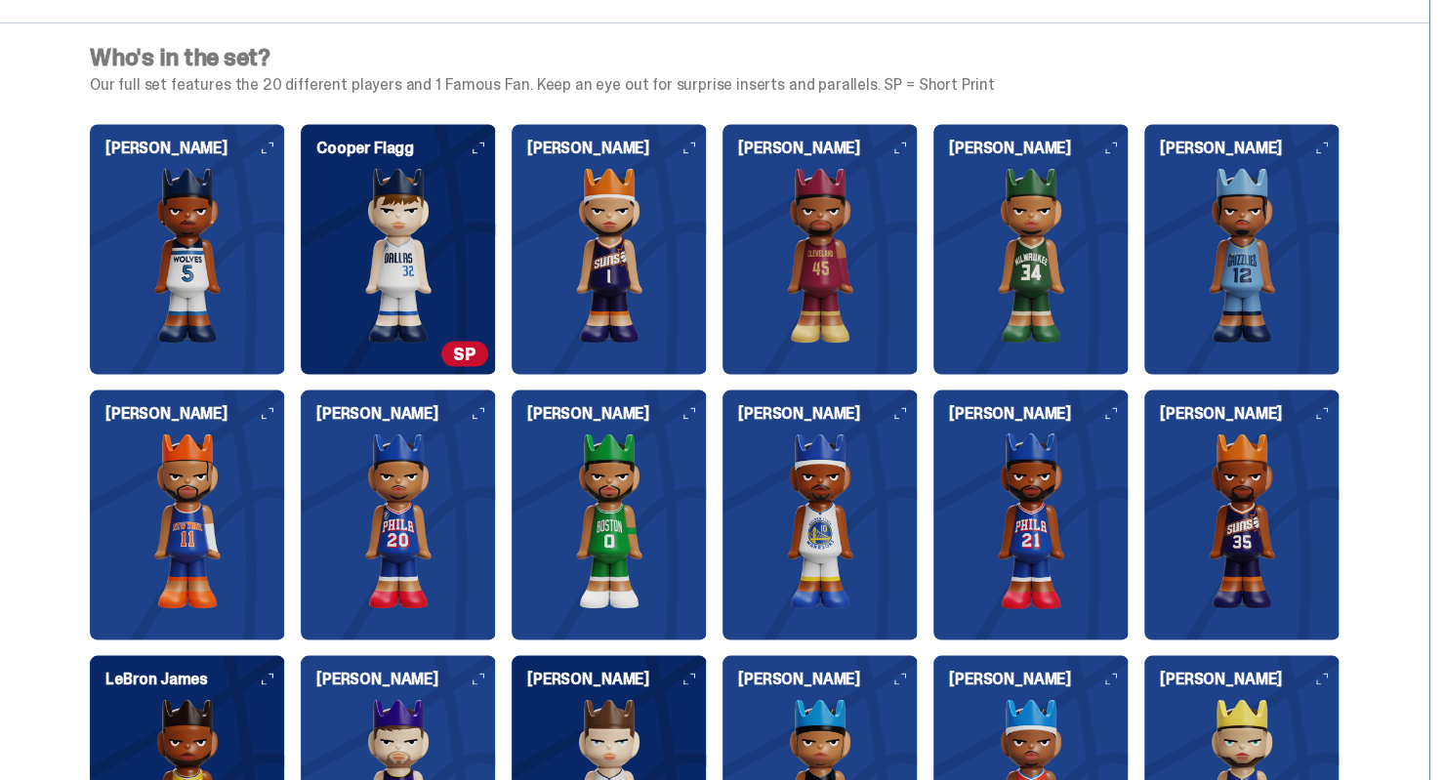
click at [269, 413] on icon at bounding box center [268, 413] width 12 height 12
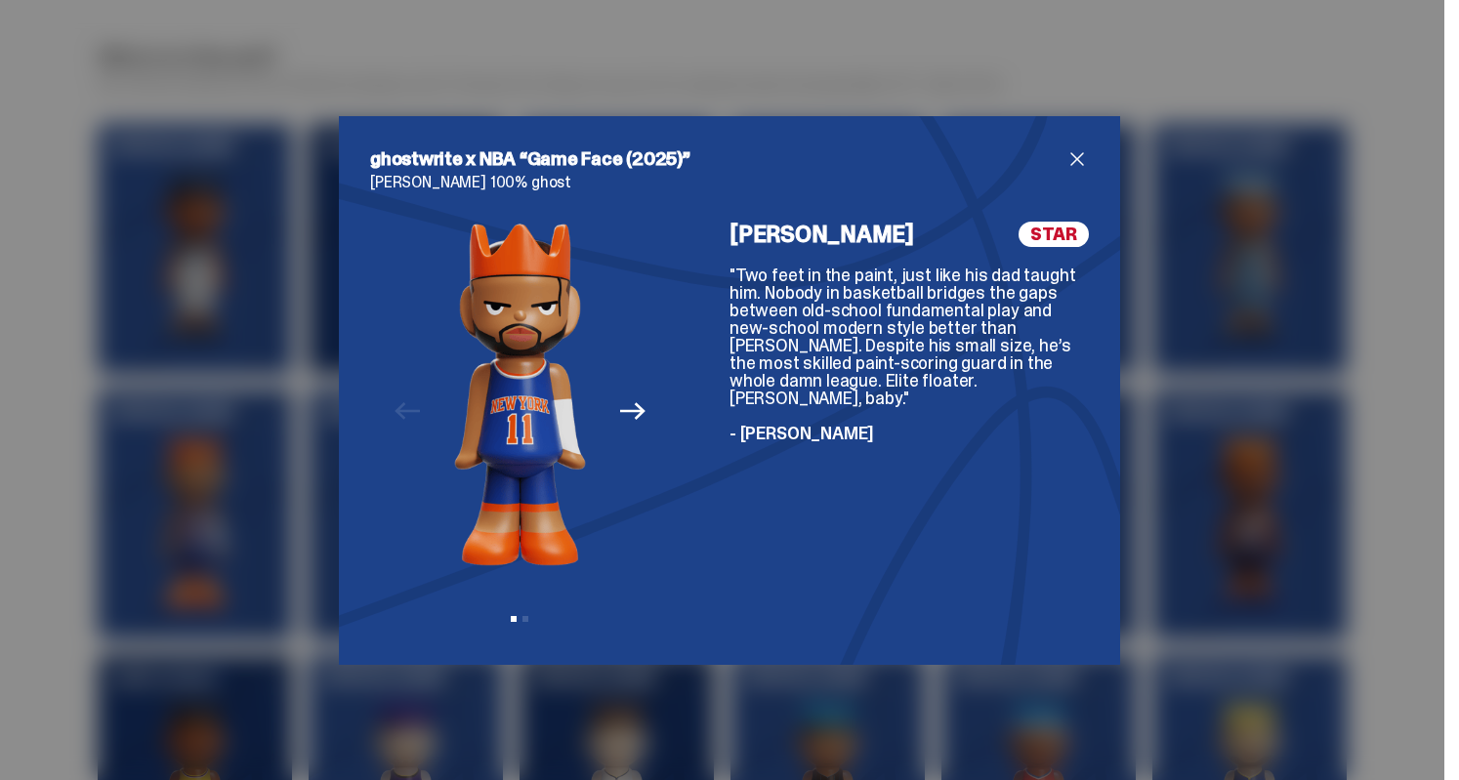
click at [1065, 155] on span "close" at bounding box center [1076, 158] width 23 height 23
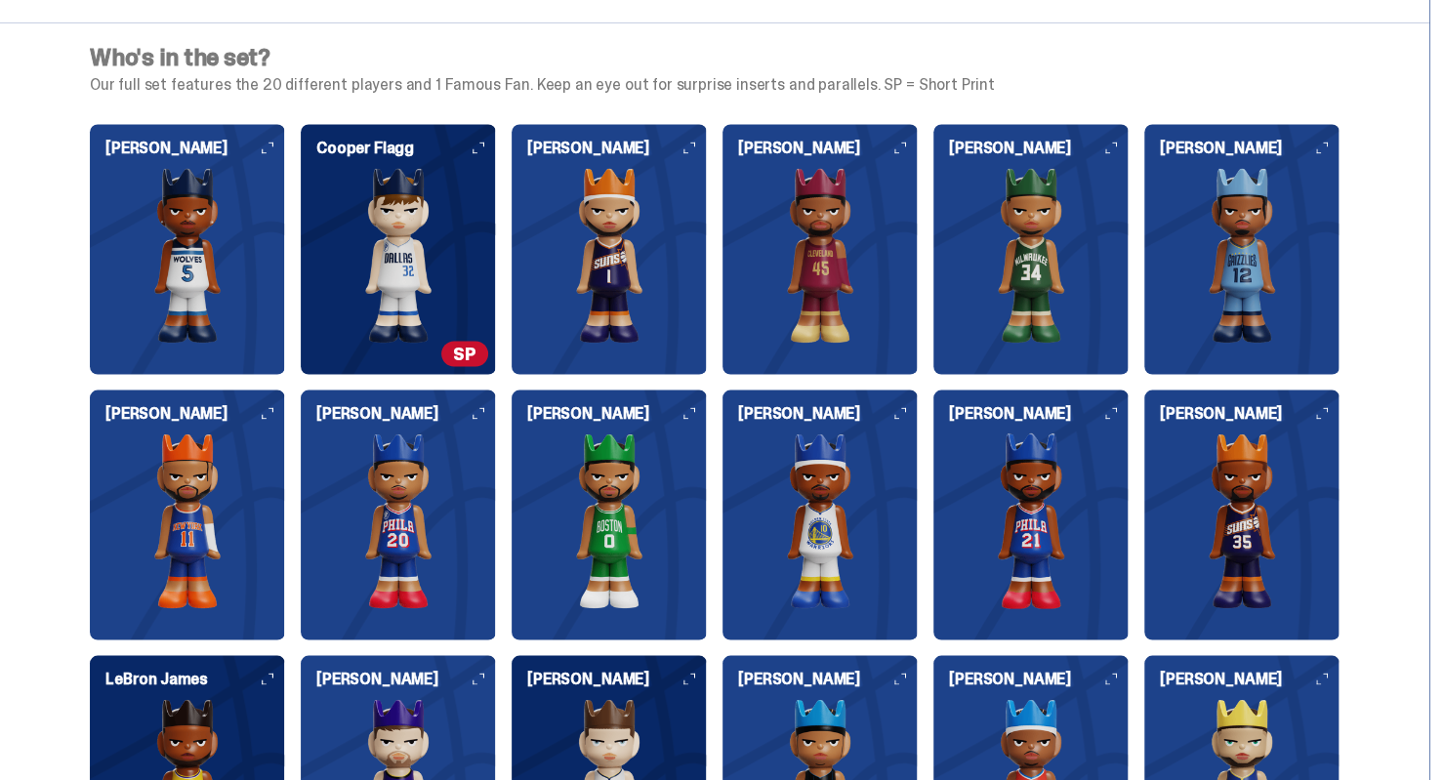
click at [1117, 146] on icon at bounding box center [1111, 148] width 12 height 12
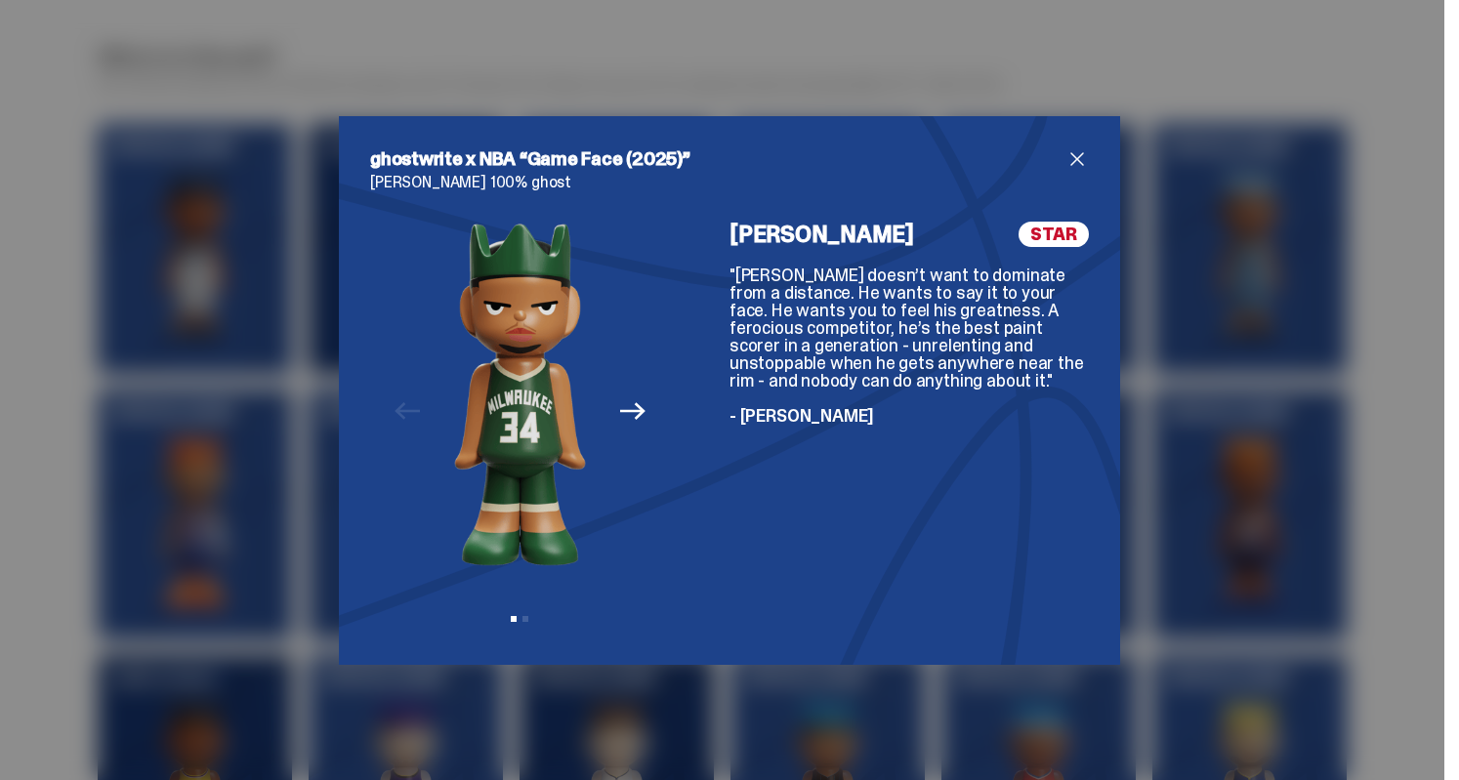
click at [1072, 160] on span "close" at bounding box center [1076, 158] width 23 height 23
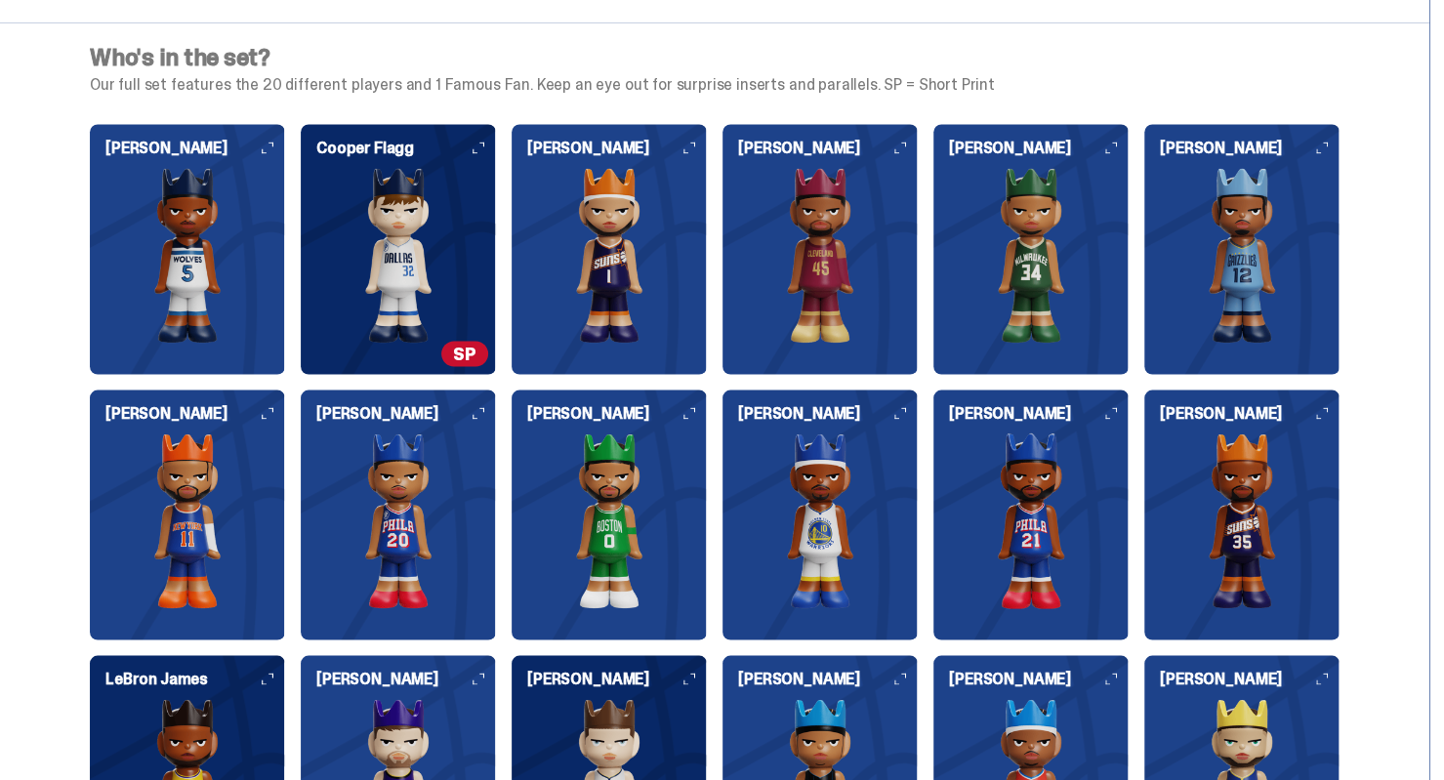
click at [1327, 145] on icon at bounding box center [1322, 148] width 12 height 12
